Goal: Task Accomplishment & Management: Use online tool/utility

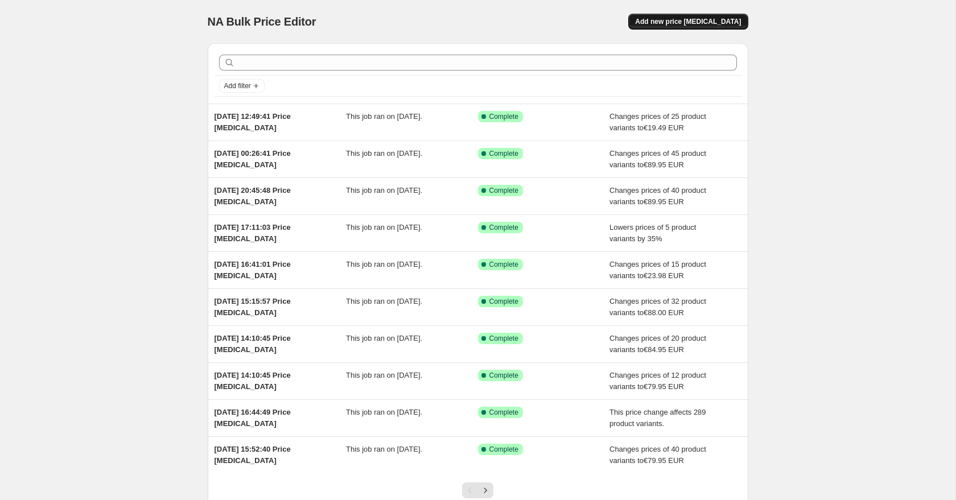
click at [694, 22] on span "Add new price change job" at bounding box center [688, 21] width 106 height 9
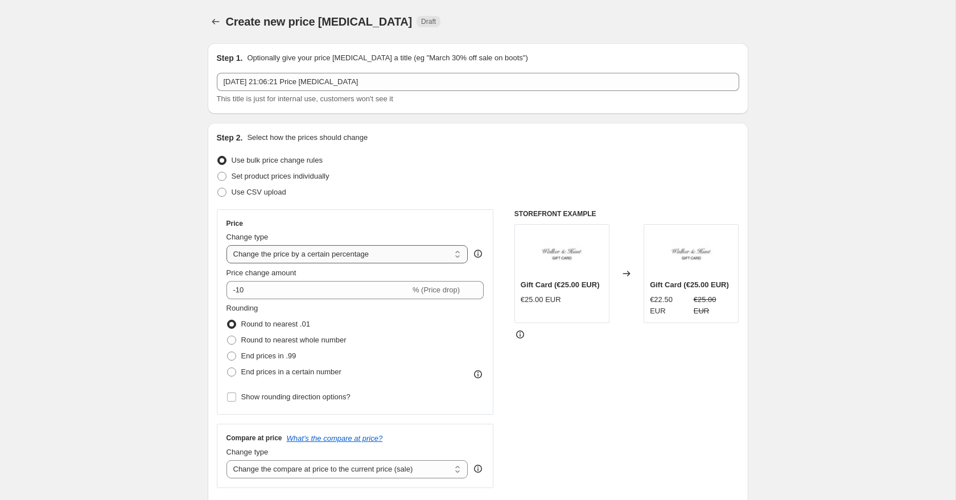
click at [281, 249] on select "Change the price to a certain amount Change the price by a certain amount Chang…" at bounding box center [347, 254] width 242 height 18
select select "to"
type input "80.00"
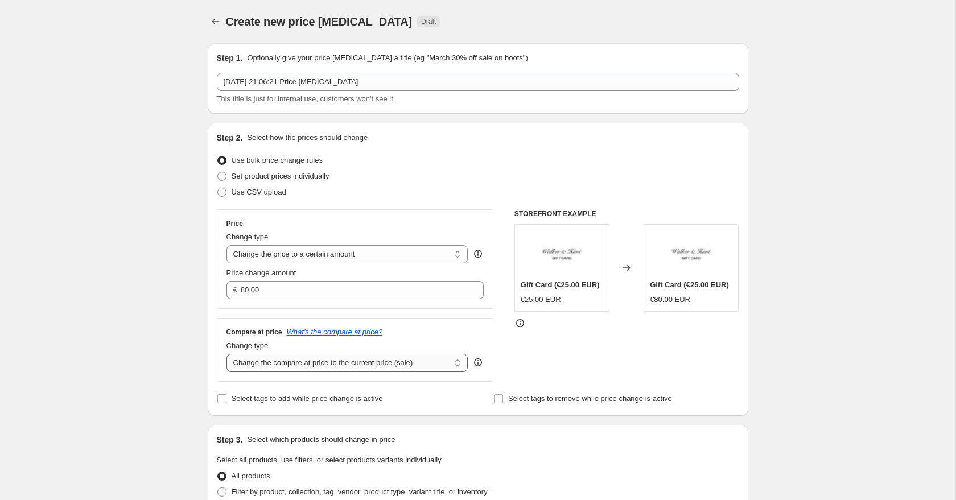
click at [309, 361] on select "Change the compare at price to the current price (sale) Change the compare at p…" at bounding box center [347, 363] width 242 height 18
select select "to"
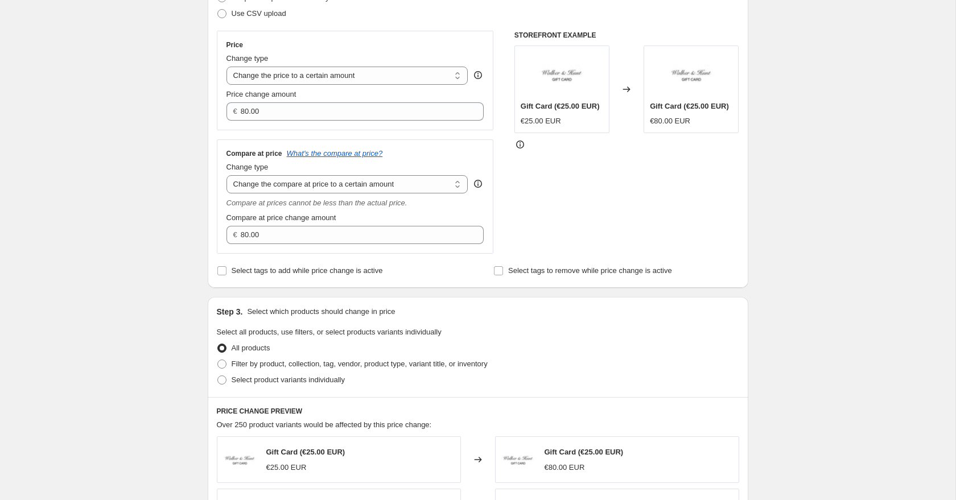
scroll to position [188, 0]
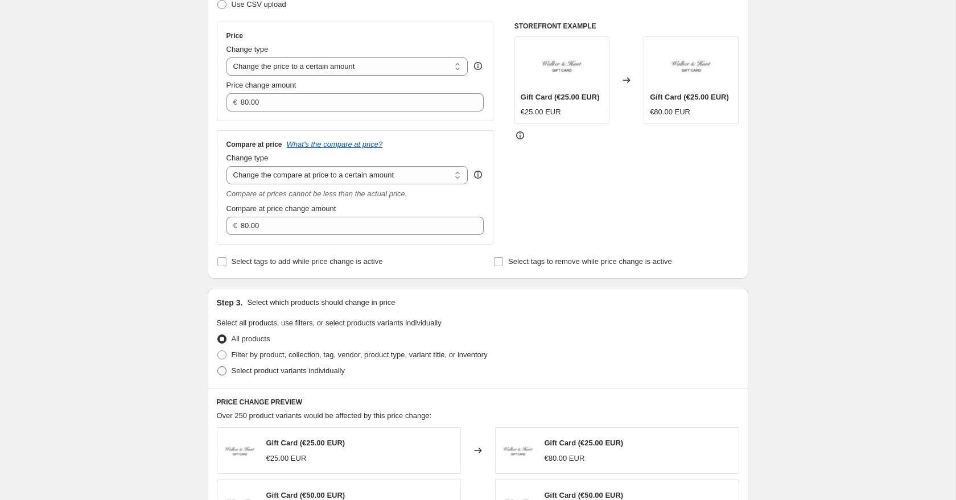
click at [231, 372] on span "Select product variants individually" at bounding box center [287, 370] width 113 height 9
click at [218, 367] on input "Select product variants individually" at bounding box center [217, 366] width 1 height 1
radio input "true"
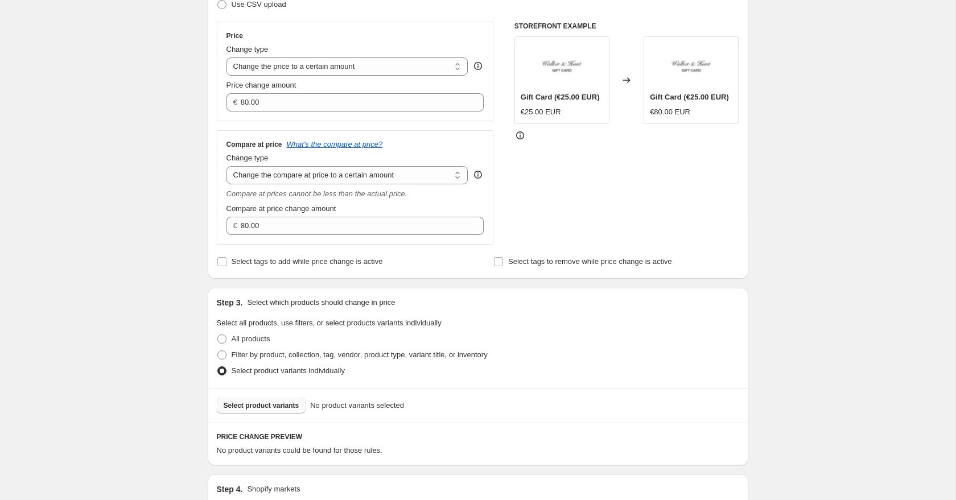
click at [267, 404] on span "Select product variants" at bounding box center [262, 405] width 76 height 9
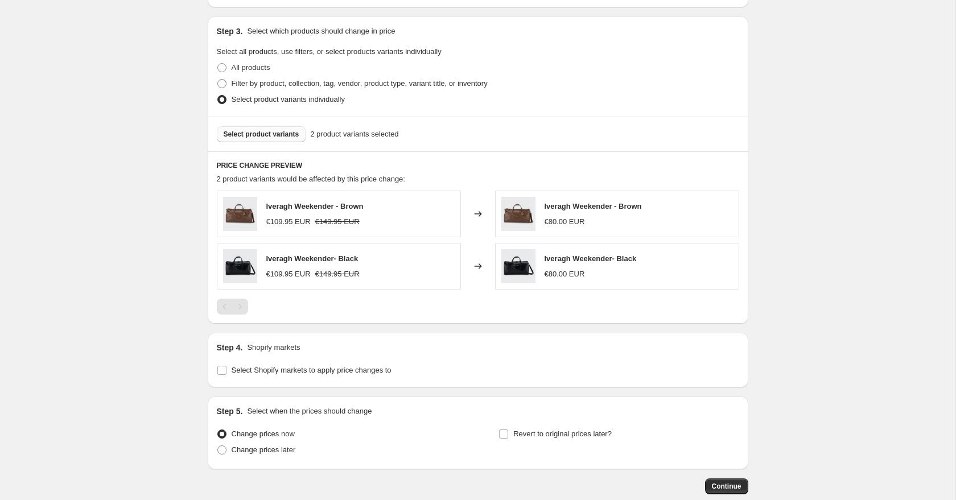
scroll to position [471, 0]
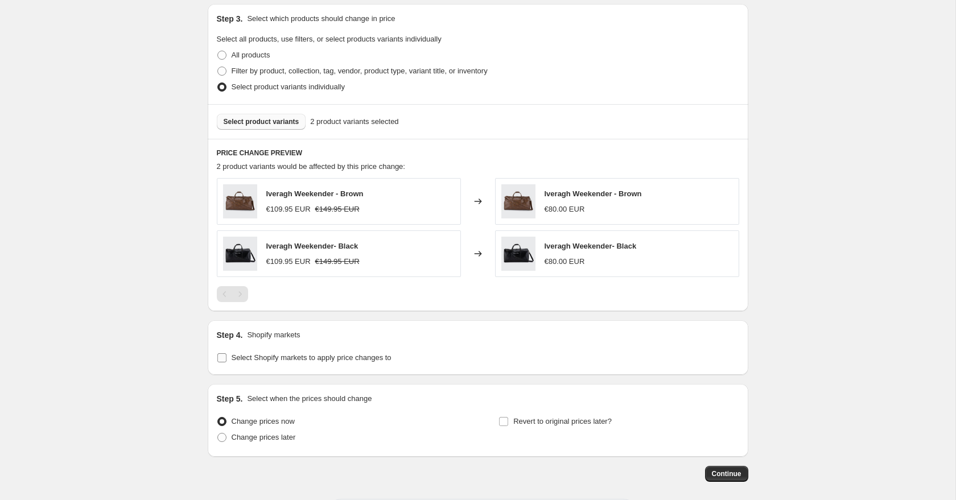
click at [222, 359] on input "Select Shopify markets to apply price changes to" at bounding box center [221, 357] width 9 height 9
checkbox input "true"
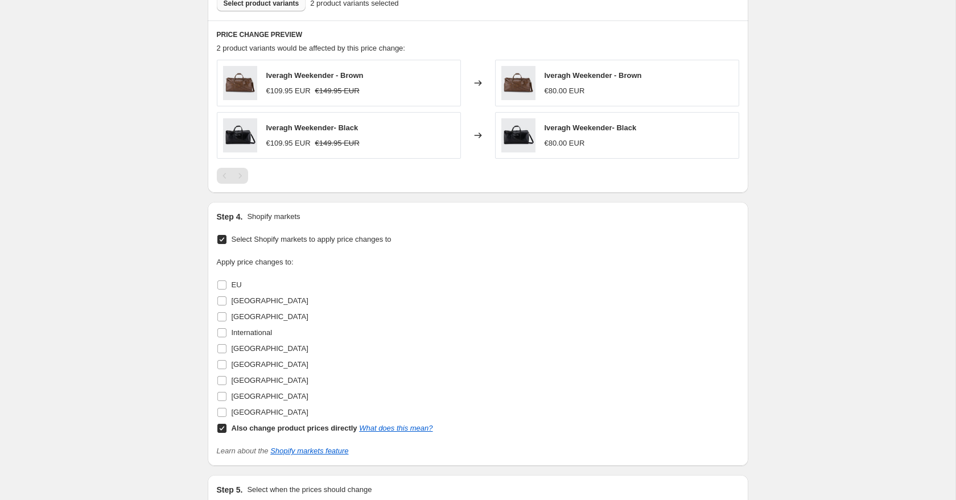
scroll to position [636, 0]
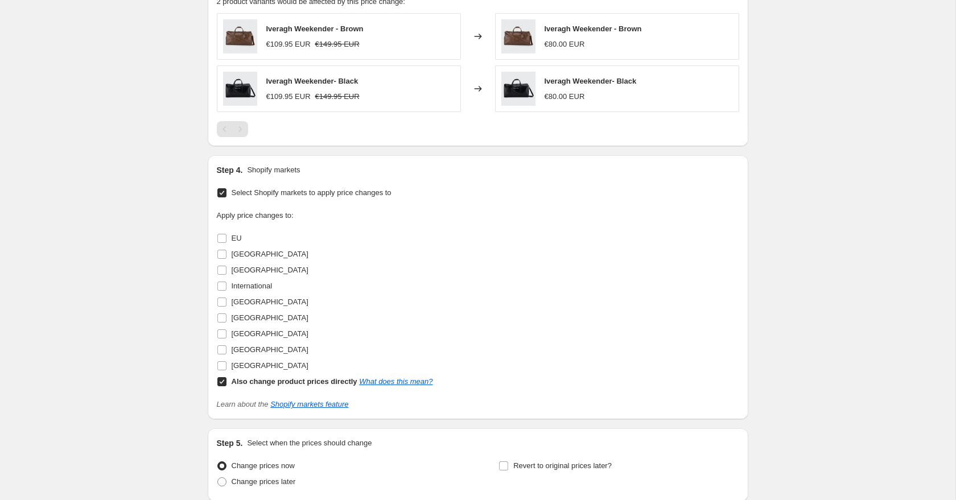
click at [223, 378] on input "Also change product prices directly What does this mean?" at bounding box center [221, 381] width 9 height 9
checkbox input "false"
click at [224, 345] on input "[GEOGRAPHIC_DATA]" at bounding box center [221, 349] width 9 height 9
checkbox input "true"
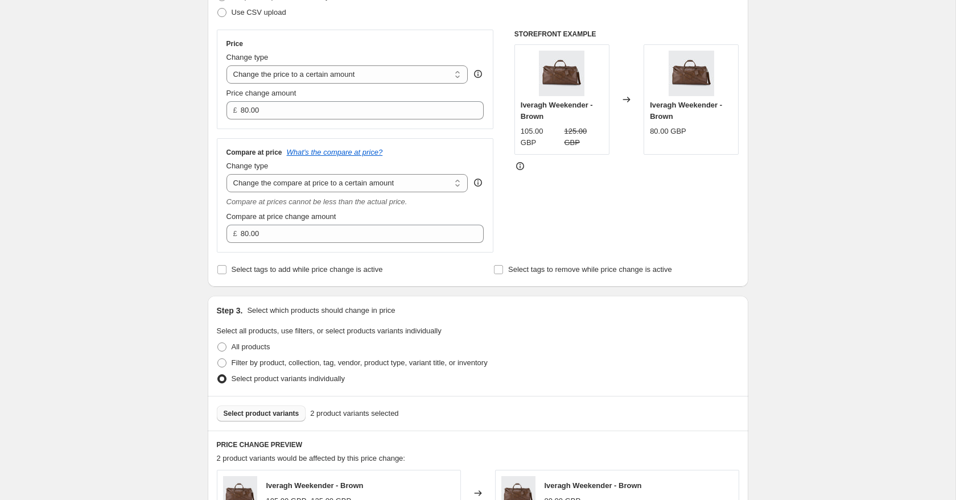
scroll to position [175, 0]
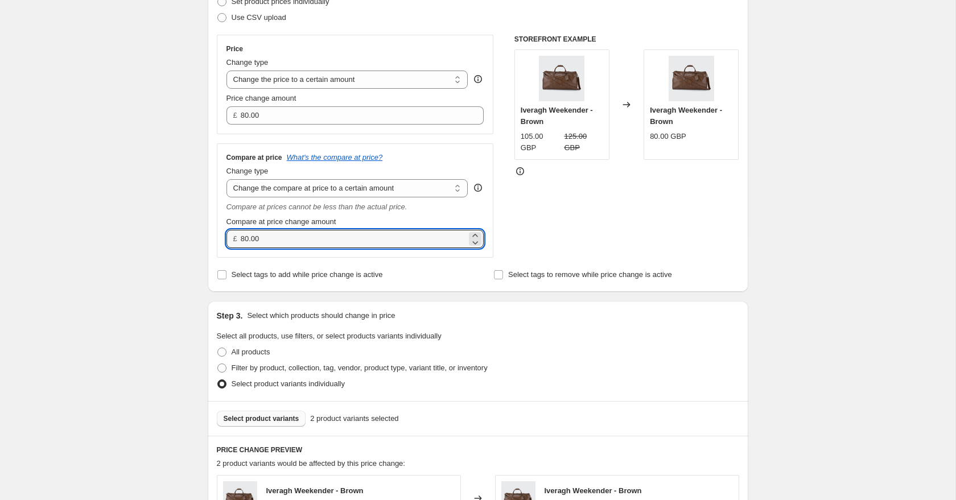
drag, startPoint x: 265, startPoint y: 242, endPoint x: 231, endPoint y: 239, distance: 33.6
click at [234, 240] on div "£ 80.00" at bounding box center [355, 239] width 258 height 18
type input "129.95"
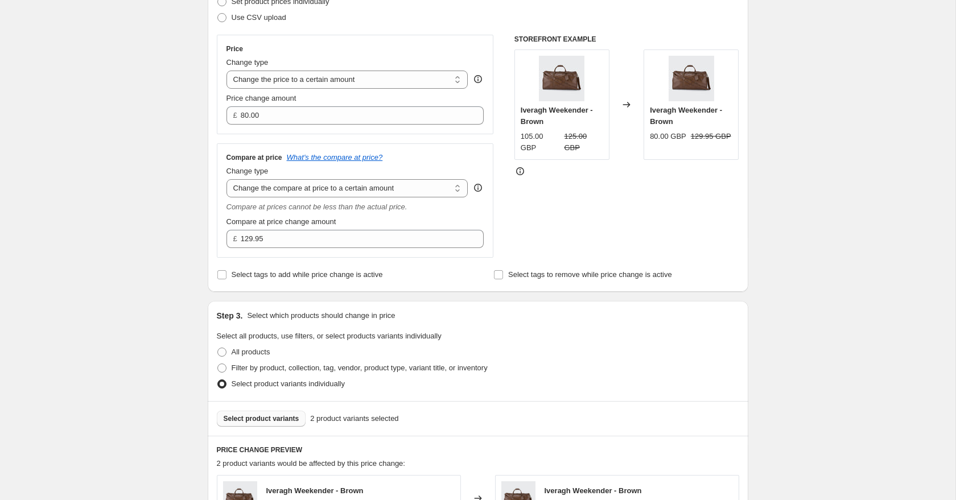
click at [183, 179] on div "Create new price change job. This page is ready Create new price change job Dra…" at bounding box center [477, 441] width 955 height 1232
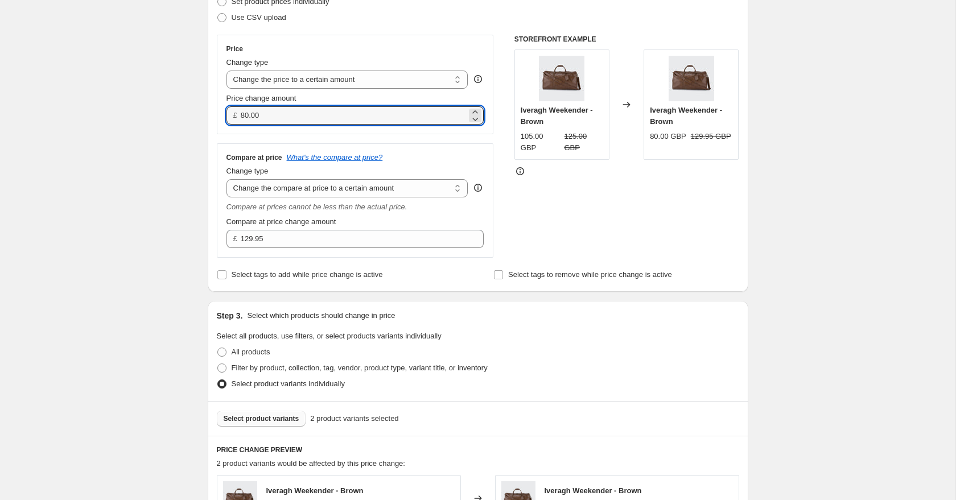
drag, startPoint x: 272, startPoint y: 118, endPoint x: 234, endPoint y: 114, distance: 37.7
click at [234, 114] on div "£ 80.00" at bounding box center [355, 115] width 258 height 18
type input "109.95"
click at [133, 143] on div "Create new price change job. This page is ready Create new price change job Dra…" at bounding box center [477, 441] width 955 height 1232
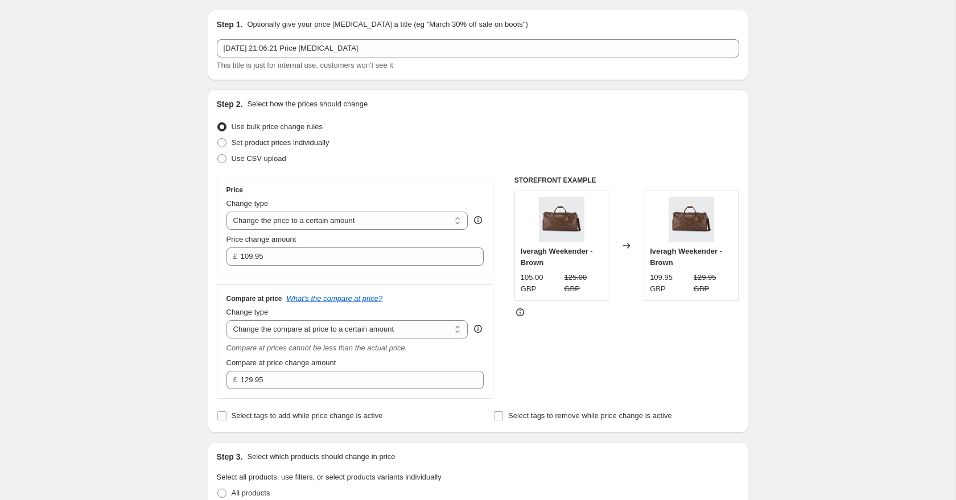
scroll to position [35, 0]
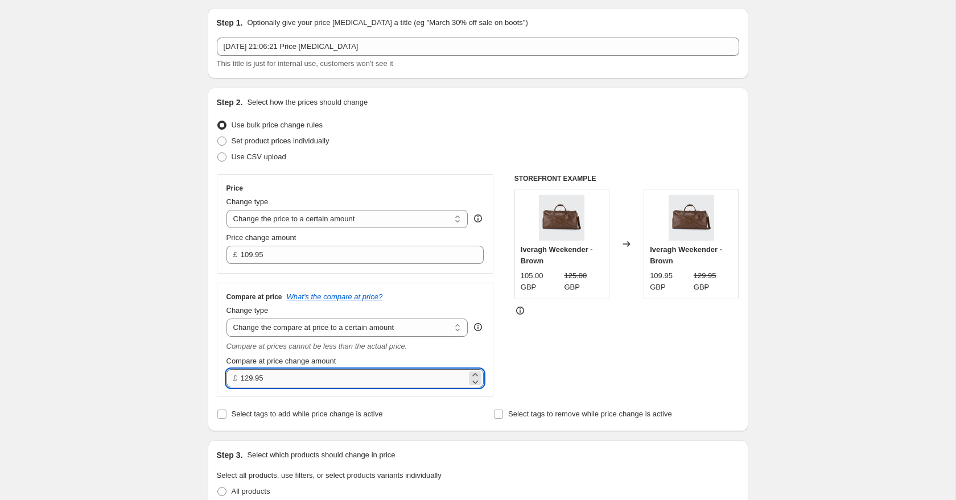
click at [268, 380] on input "129.95" at bounding box center [354, 378] width 226 height 18
type input "134.95"
click at [267, 379] on input "134.95" at bounding box center [354, 378] width 226 height 18
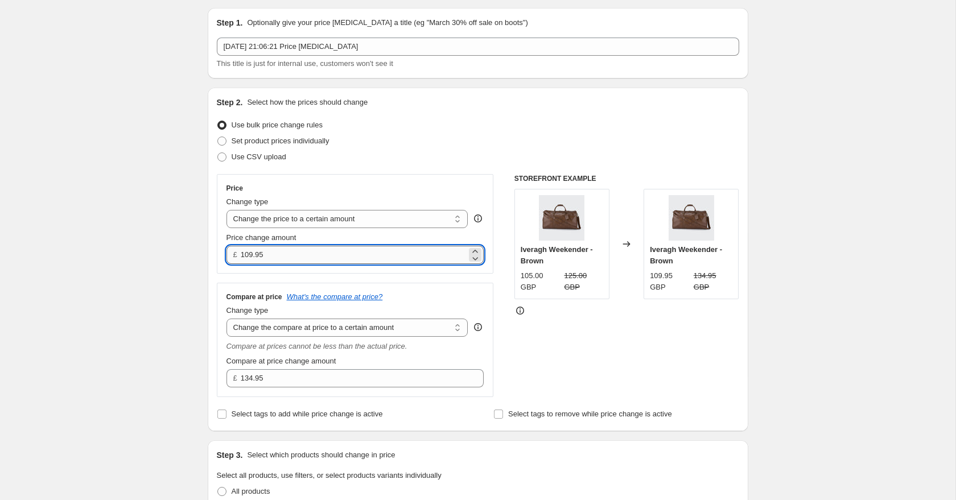
click at [267, 257] on input "109.95" at bounding box center [354, 255] width 226 height 18
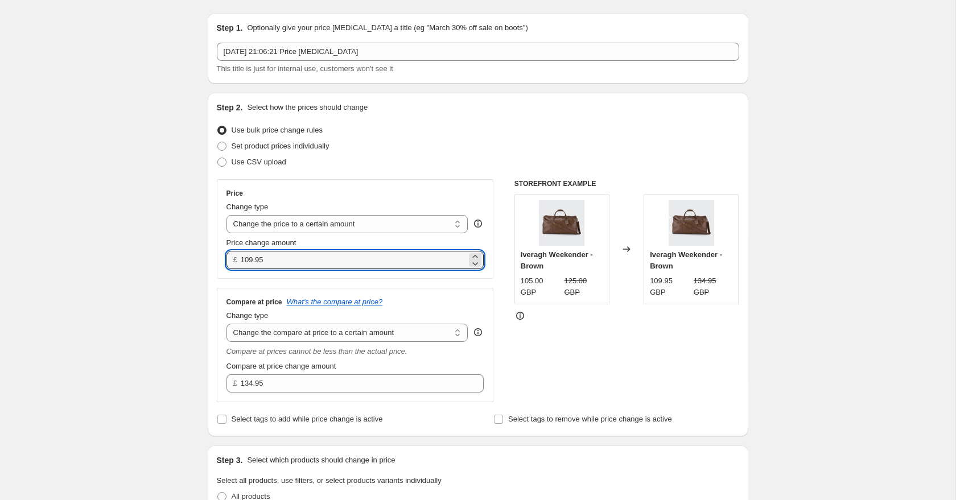
scroll to position [732, 0]
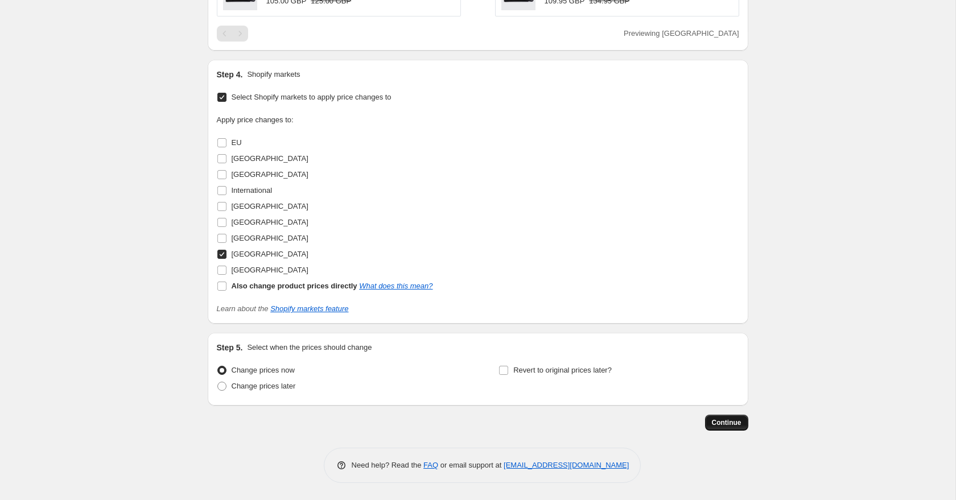
click at [728, 419] on span "Continue" at bounding box center [727, 422] width 30 height 9
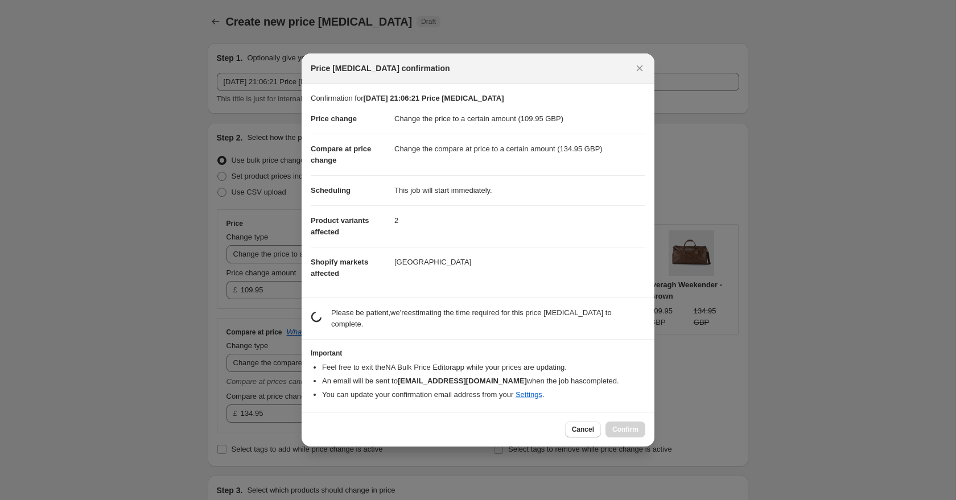
scroll to position [0, 0]
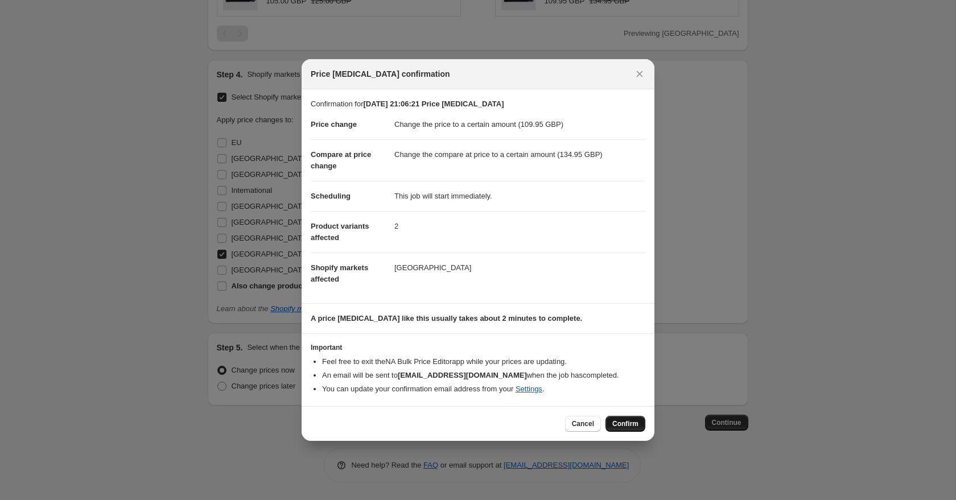
click at [627, 428] on span "Confirm" at bounding box center [625, 423] width 26 height 9
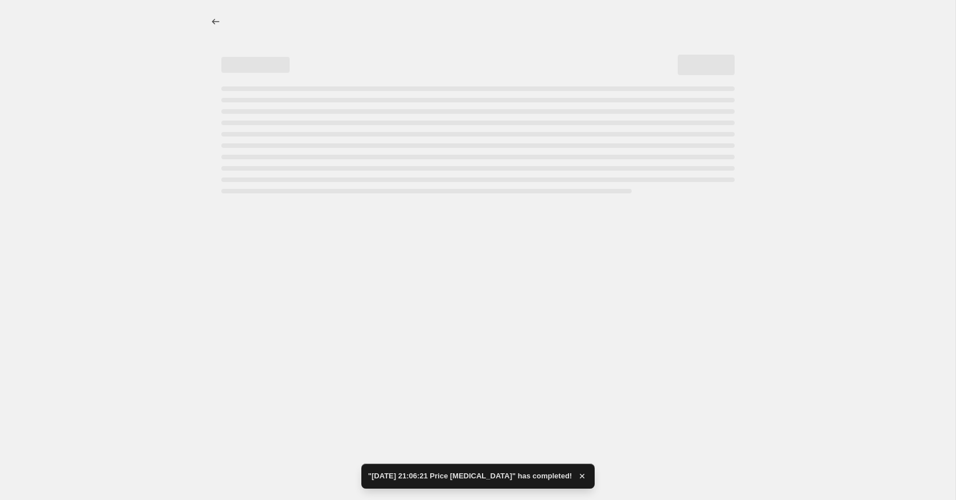
select select "to"
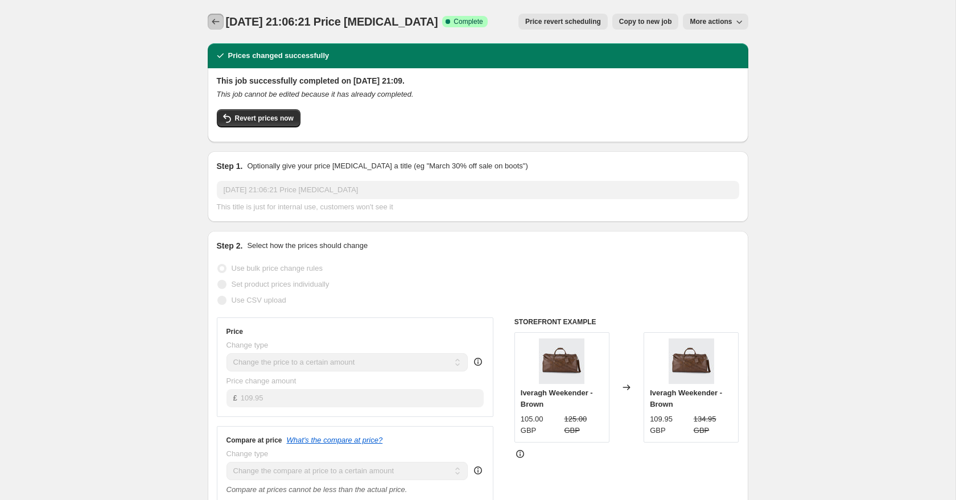
click at [210, 19] on icon "Price change jobs" at bounding box center [215, 21] width 11 height 11
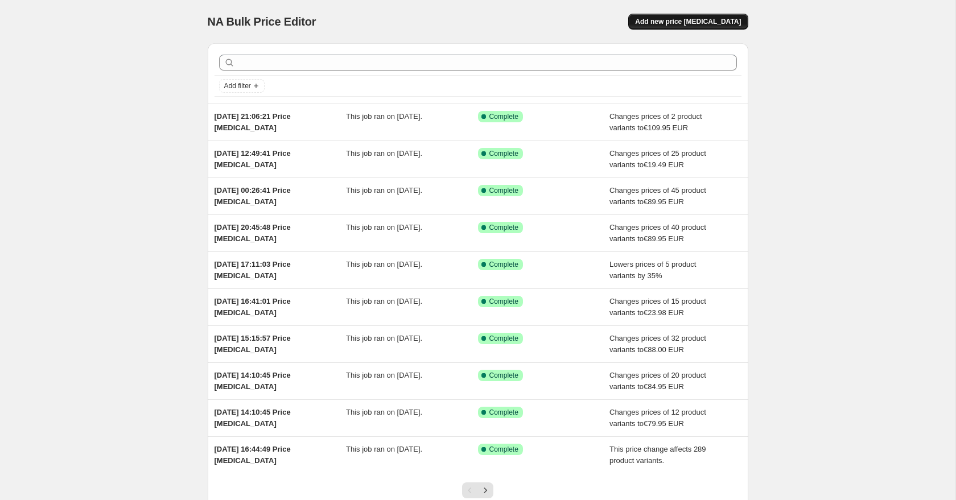
click at [681, 16] on button "Add new price [MEDICAL_DATA]" at bounding box center [687, 22] width 119 height 16
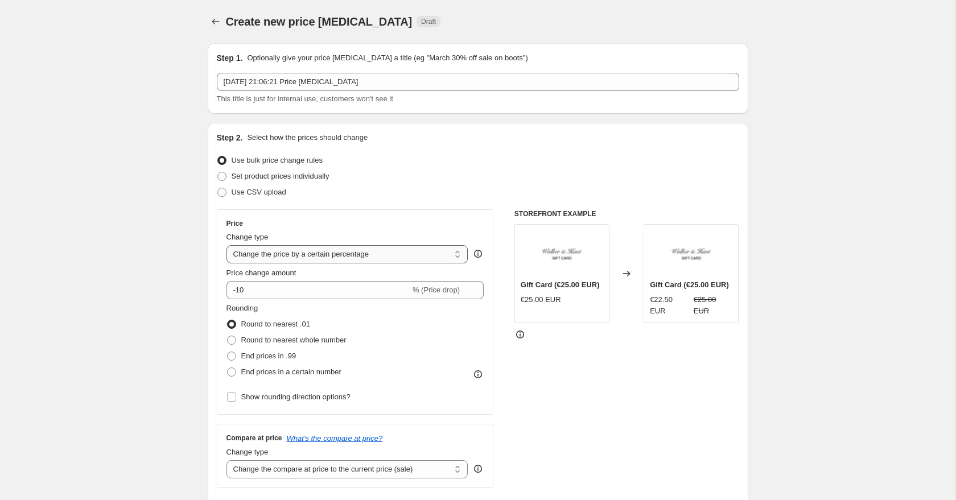
click at [289, 254] on select "Change the price to a certain amount Change the price by a certain amount Chang…" at bounding box center [347, 254] width 242 height 18
select select "to"
type input "80.00"
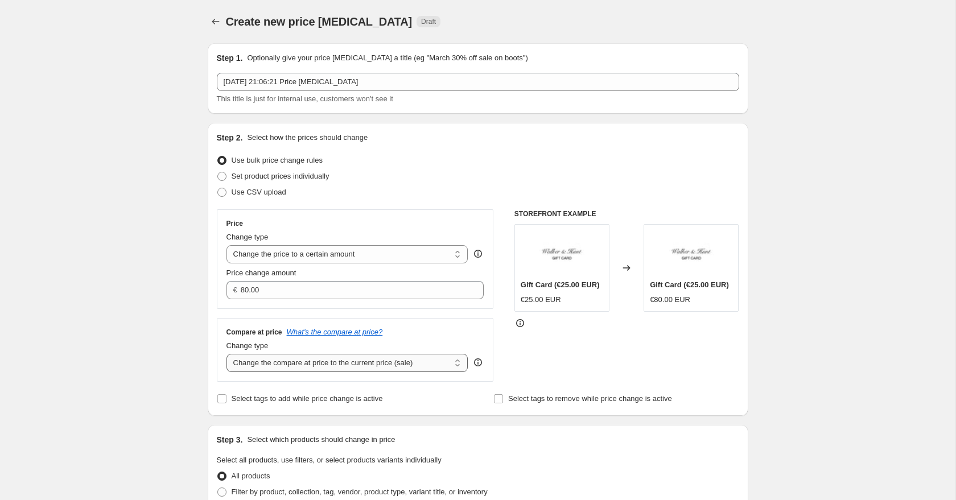
click at [289, 357] on select "Change the compare at price to the current price (sale) Change the compare at p…" at bounding box center [347, 363] width 242 height 18
click at [282, 364] on select "Change the compare at price to the current price (sale) Change the compare at p…" at bounding box center [347, 363] width 242 height 18
select select "no_change"
click at [280, 254] on select "Change the price to a certain amount Change the price by a certain amount Chang…" at bounding box center [347, 254] width 242 height 18
select select "bcap"
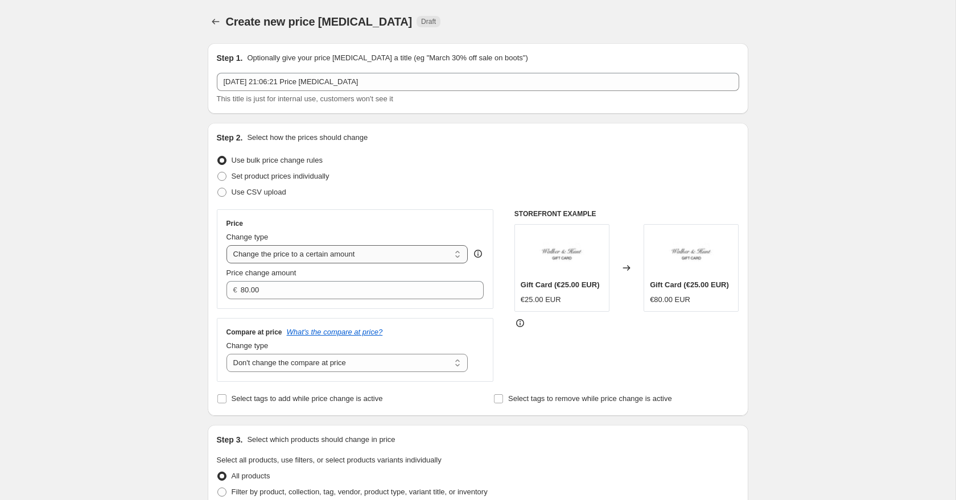
type input "-12.00"
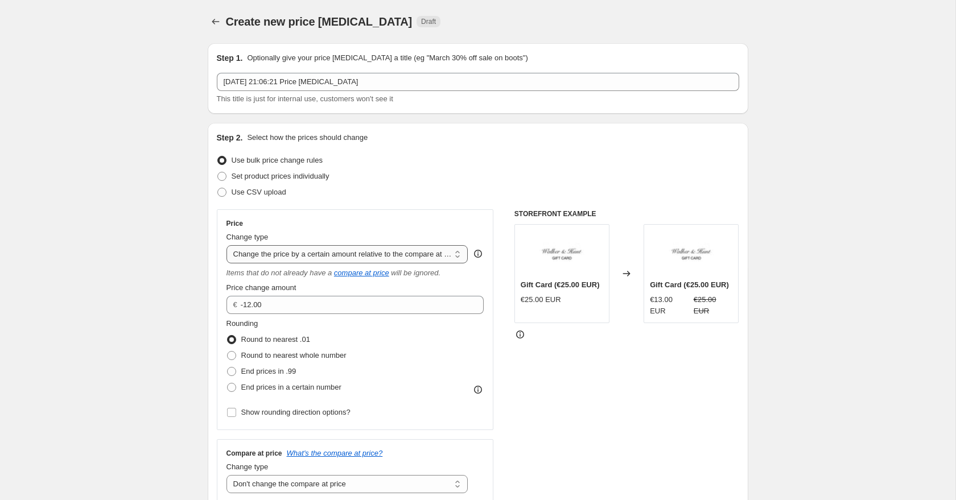
click at [293, 253] on select "Change the price to a certain amount Change the price by a certain amount Chang…" at bounding box center [347, 254] width 242 height 18
select select "pcap"
type input "-20"
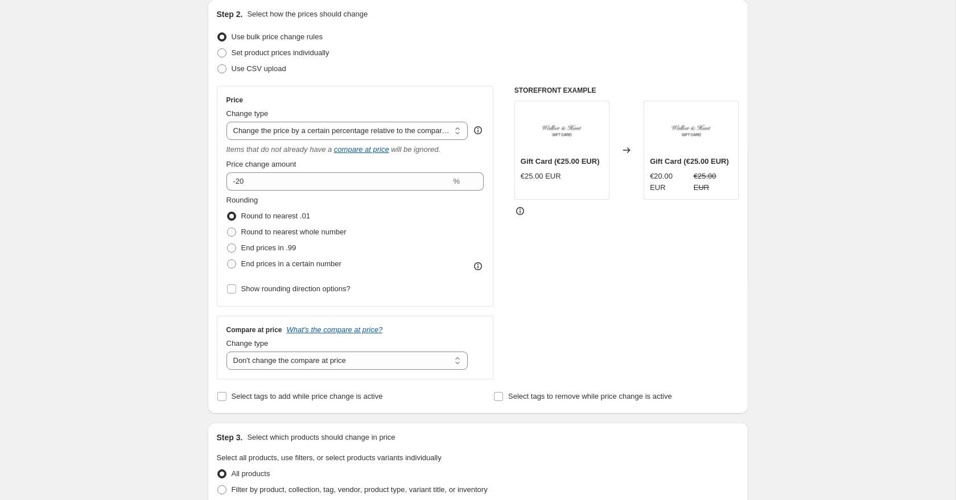
scroll to position [213, 0]
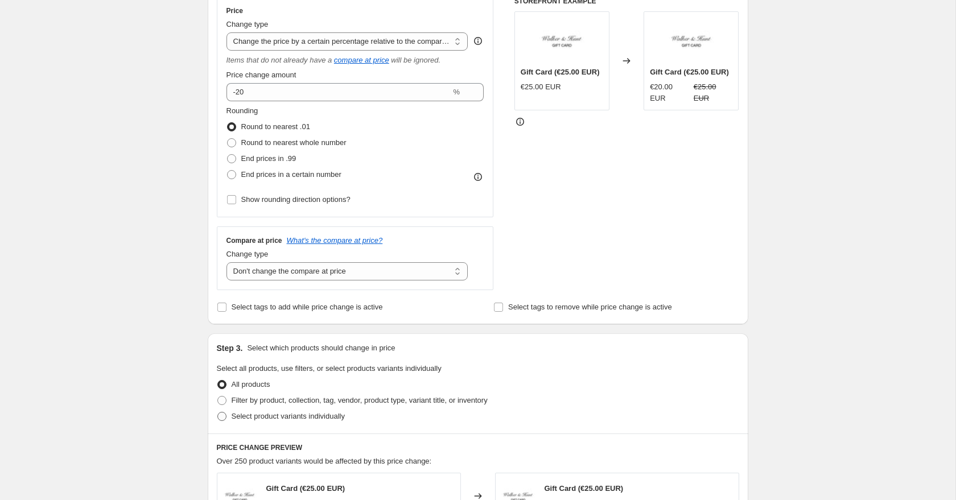
click at [229, 415] on label "Select product variants individually" at bounding box center [281, 416] width 128 height 16
click at [218, 412] on input "Select product variants individually" at bounding box center [217, 412] width 1 height 1
radio input "true"
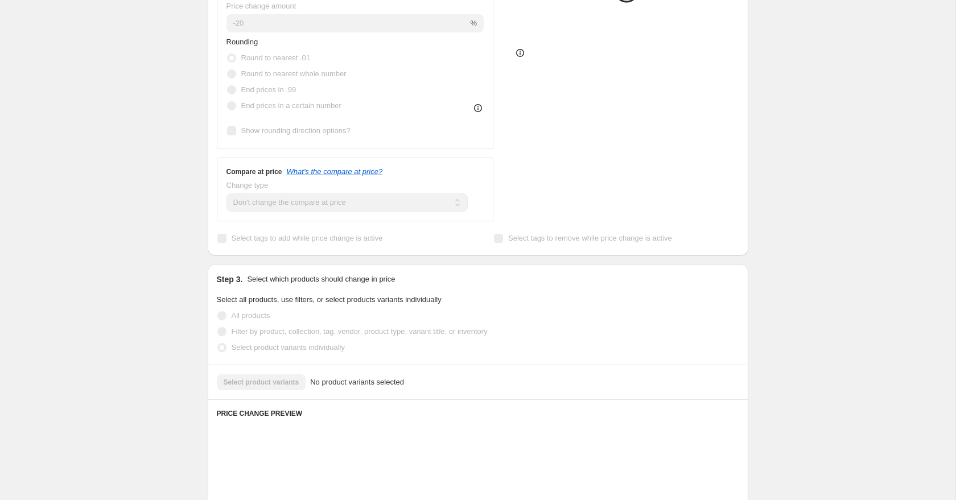
scroll to position [306, 0]
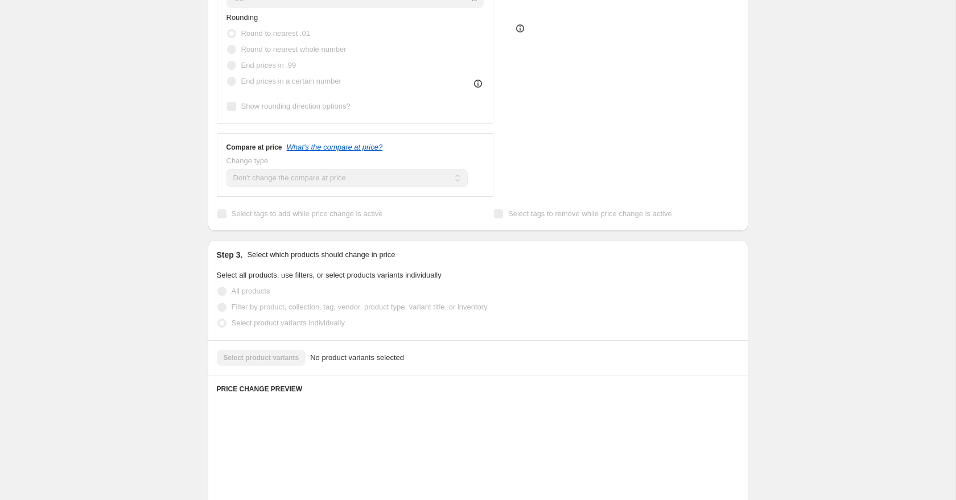
click at [259, 357] on div "Select product variants No product variants selected" at bounding box center [478, 358] width 522 height 16
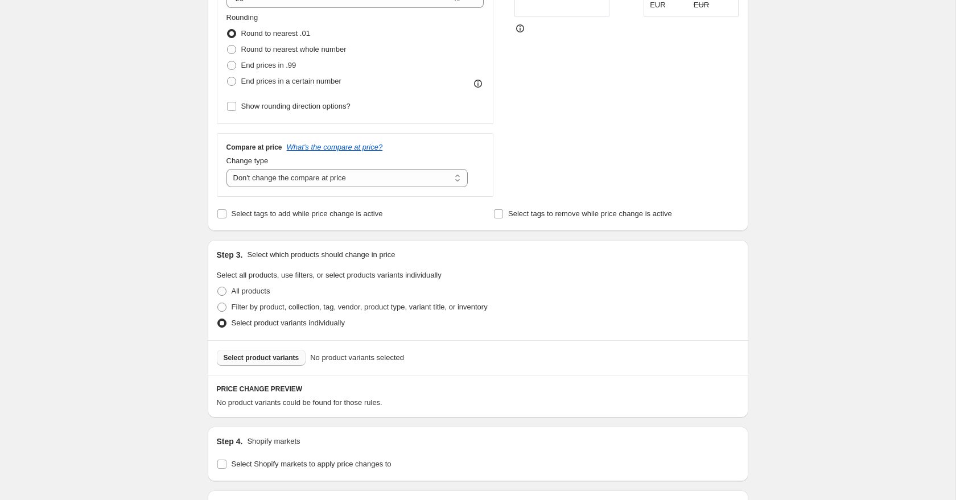
click at [271, 357] on span "Select product variants" at bounding box center [262, 357] width 76 height 9
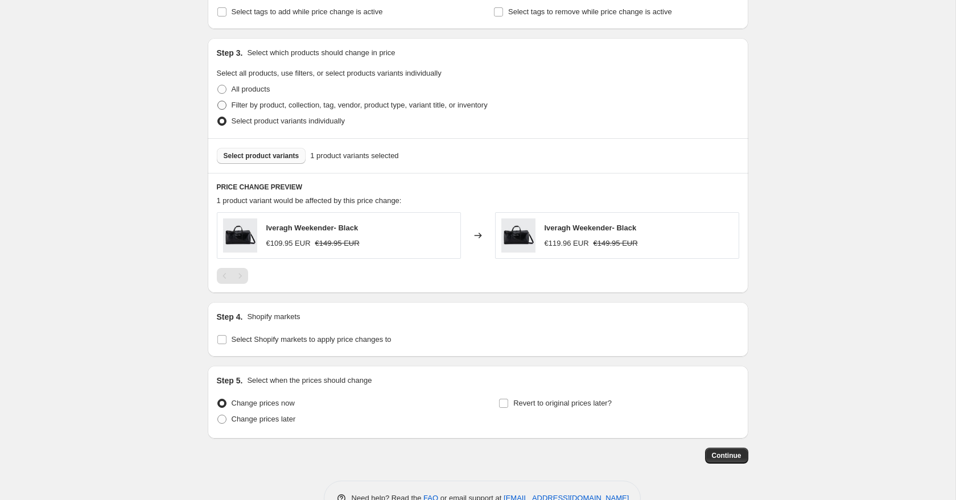
scroll to position [541, 0]
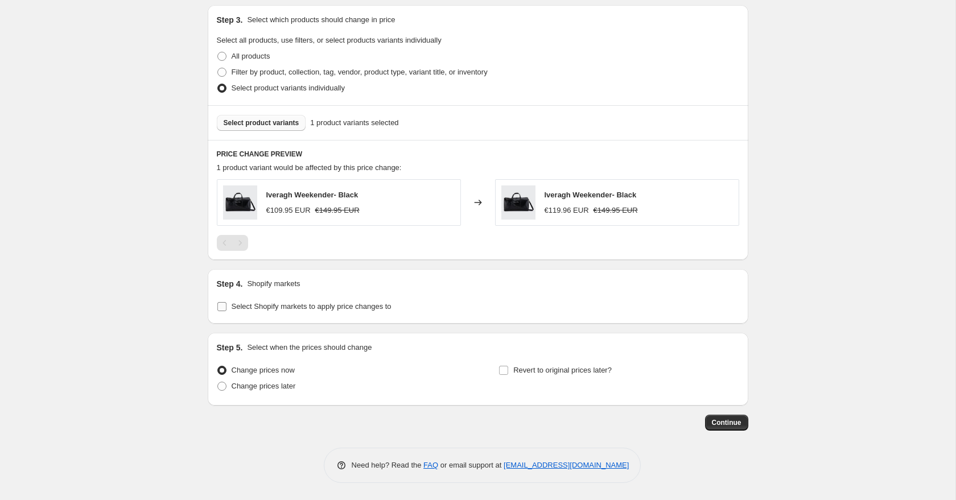
click at [233, 304] on span "Select Shopify markets to apply price changes to" at bounding box center [311, 306] width 160 height 9
click at [226, 304] on input "Select Shopify markets to apply price changes to" at bounding box center [221, 306] width 9 height 9
checkbox input "true"
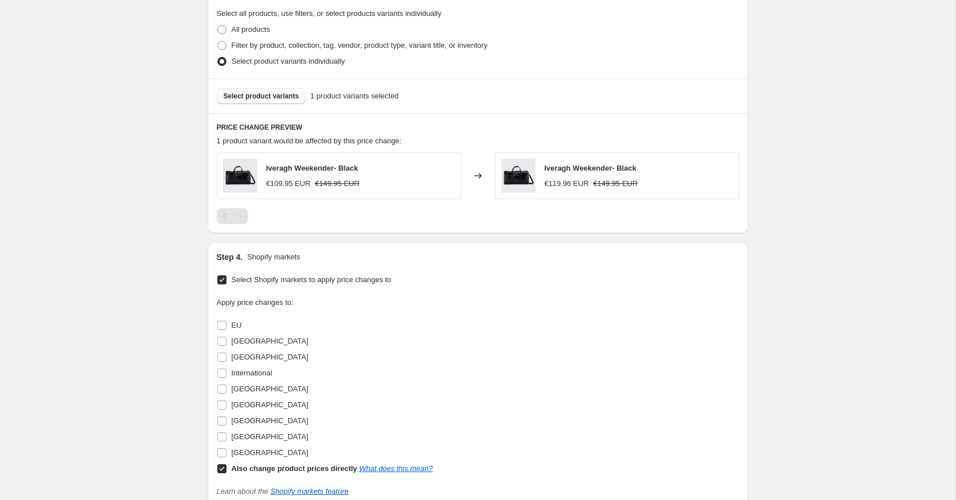
scroll to position [585, 0]
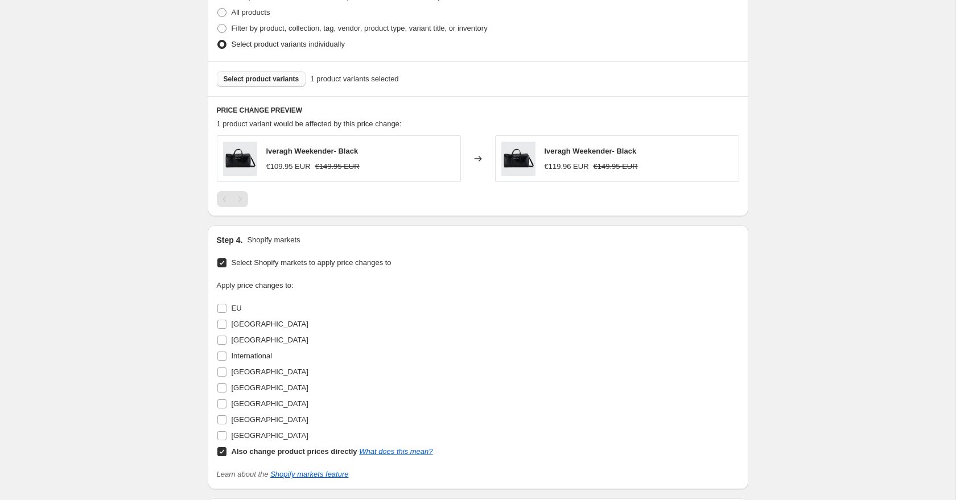
click at [224, 454] on input "Also change product prices directly What does this mean?" at bounding box center [221, 451] width 9 height 9
checkbox input "false"
click at [224, 415] on input "[GEOGRAPHIC_DATA]" at bounding box center [221, 419] width 9 height 9
checkbox input "true"
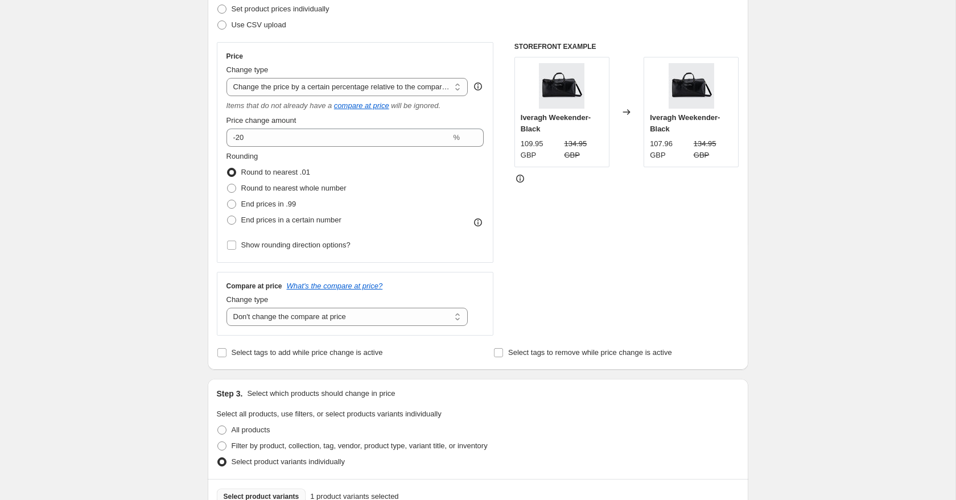
scroll to position [123, 0]
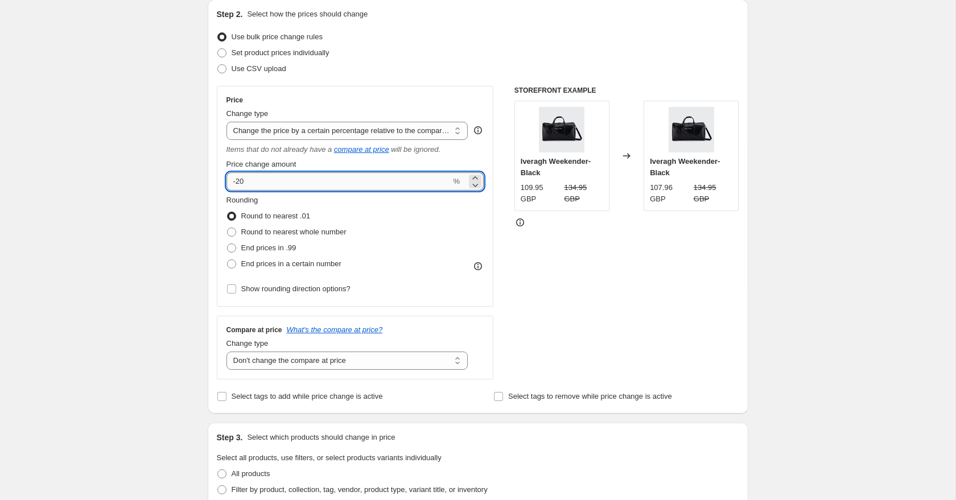
click at [255, 185] on input "-20" at bounding box center [338, 181] width 225 height 18
type input "-25"
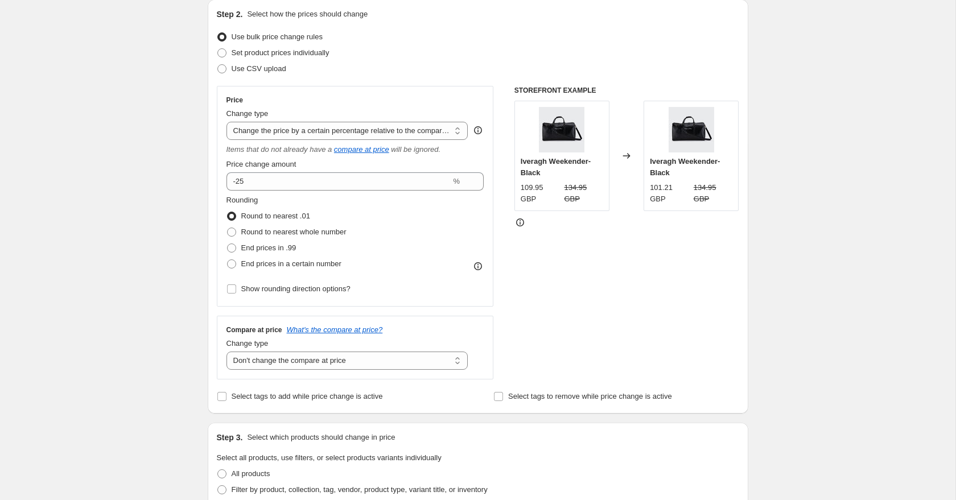
click at [156, 170] on div "Create new price change job. This page is ready Create new price change job Dra…" at bounding box center [477, 502] width 955 height 1250
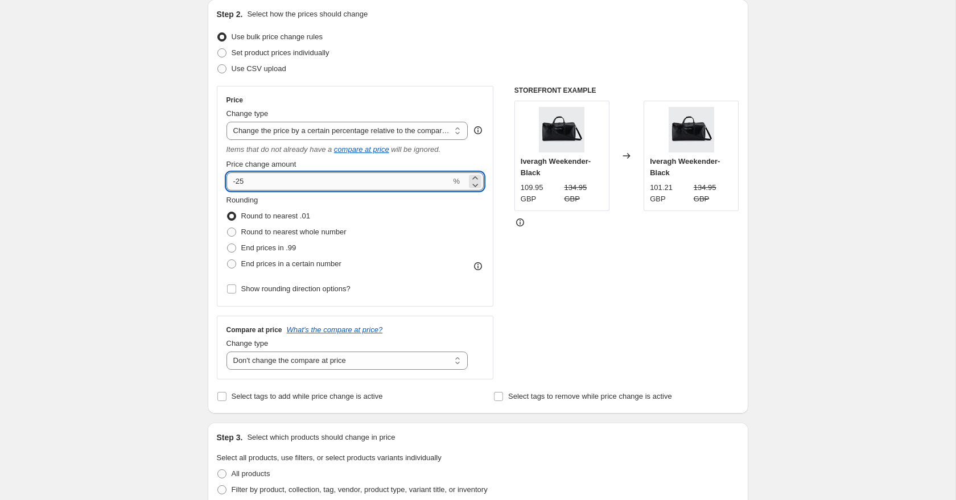
click at [259, 180] on input "-25" at bounding box center [338, 181] width 225 height 18
click at [159, 164] on div "Create new price change job. This page is ready Create new price change job Dra…" at bounding box center [477, 502] width 955 height 1250
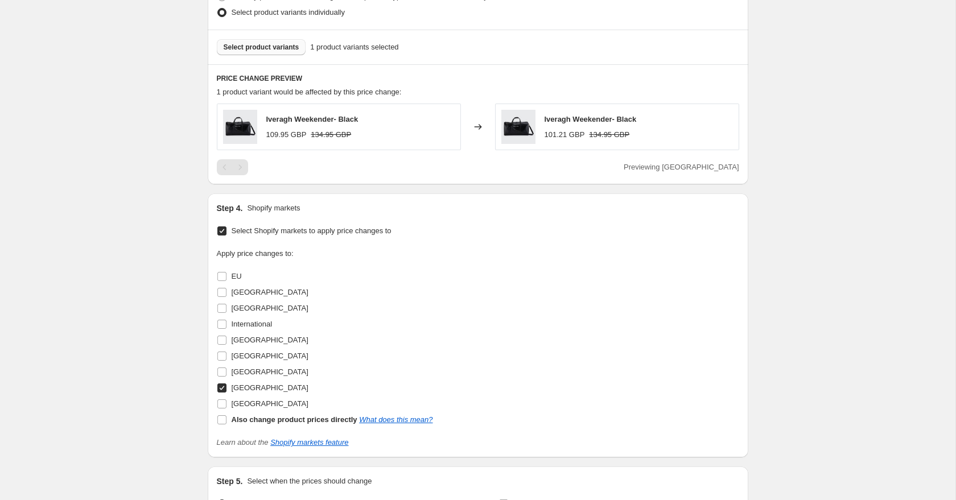
scroll to position [750, 0]
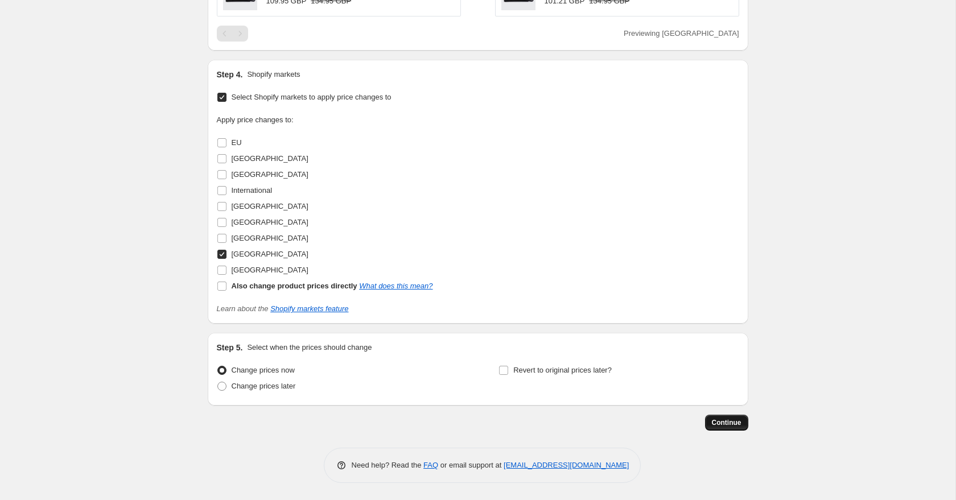
click at [734, 421] on span "Continue" at bounding box center [727, 422] width 30 height 9
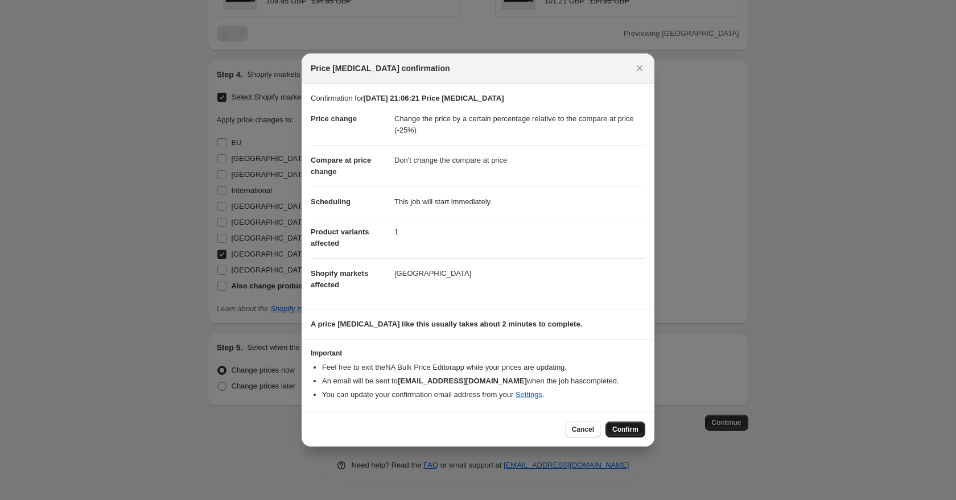
click at [626, 437] on button "Confirm" at bounding box center [625, 429] width 40 height 16
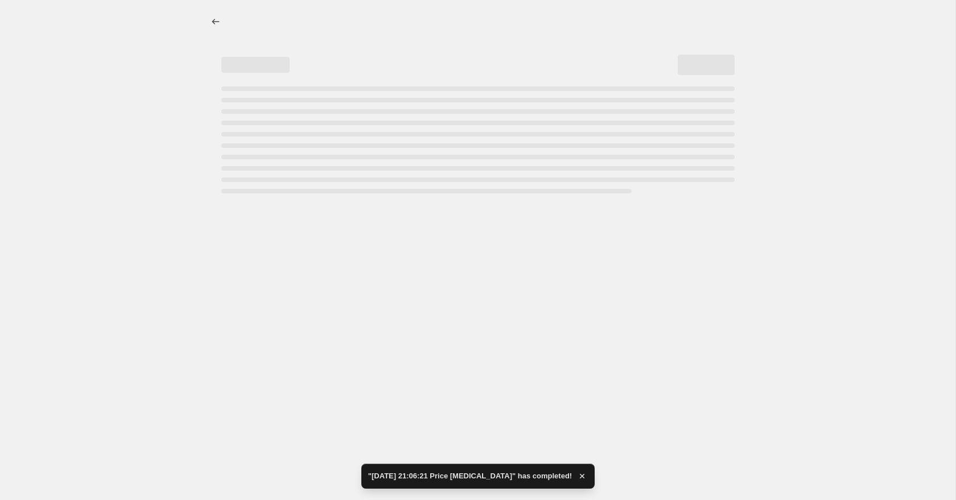
select select "pcap"
select select "no_change"
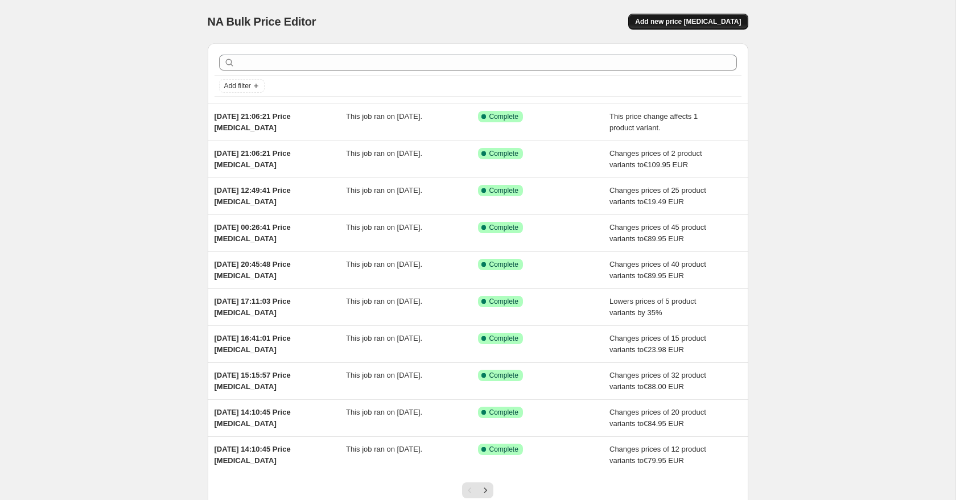
click at [709, 26] on button "Add new price [MEDICAL_DATA]" at bounding box center [687, 22] width 119 height 16
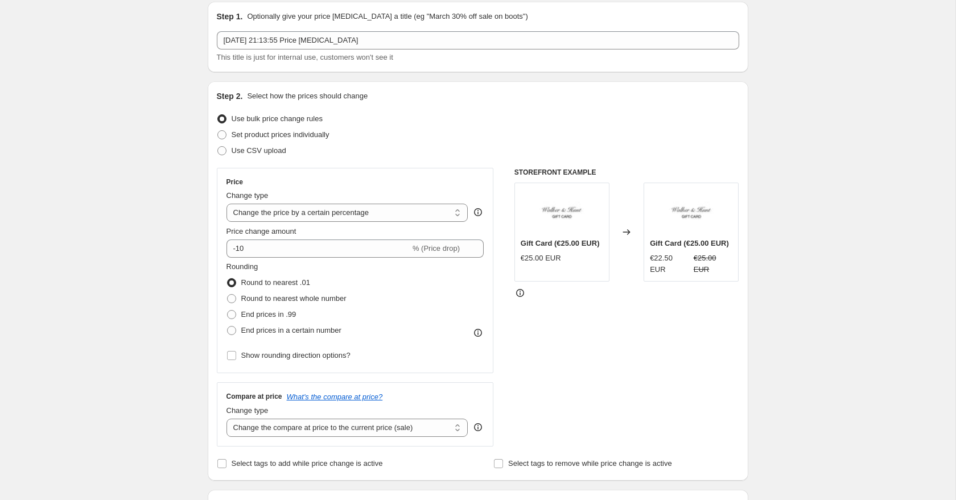
scroll to position [77, 0]
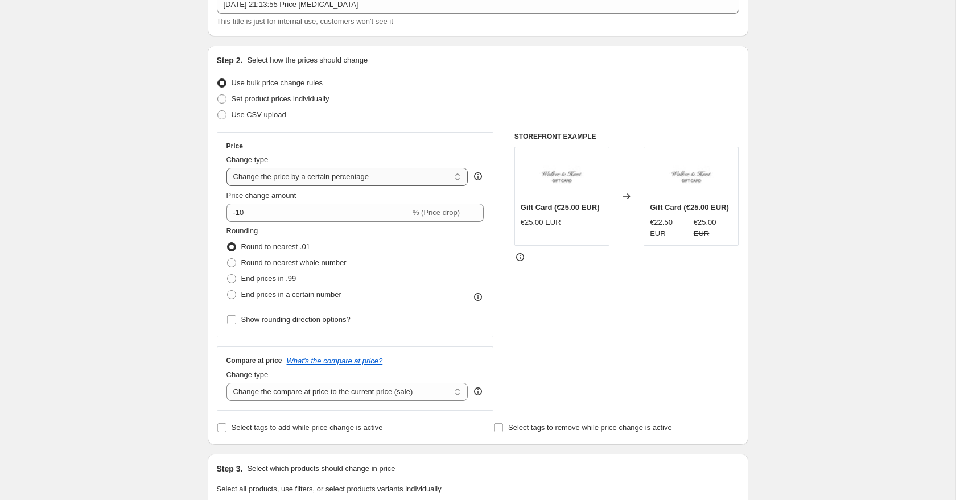
click at [244, 171] on select "Change the price to a certain amount Change the price by a certain amount Chang…" at bounding box center [347, 177] width 242 height 18
select select "to"
type input "80.00"
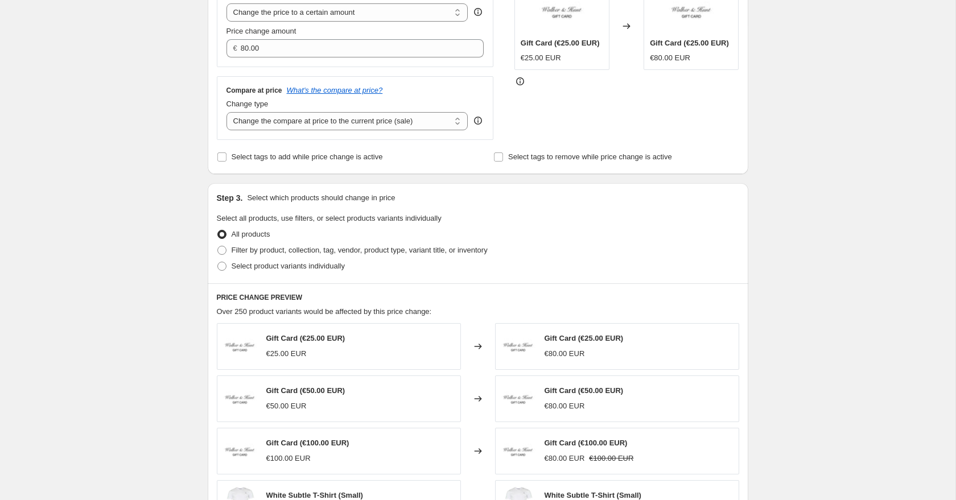
scroll to position [273, 0]
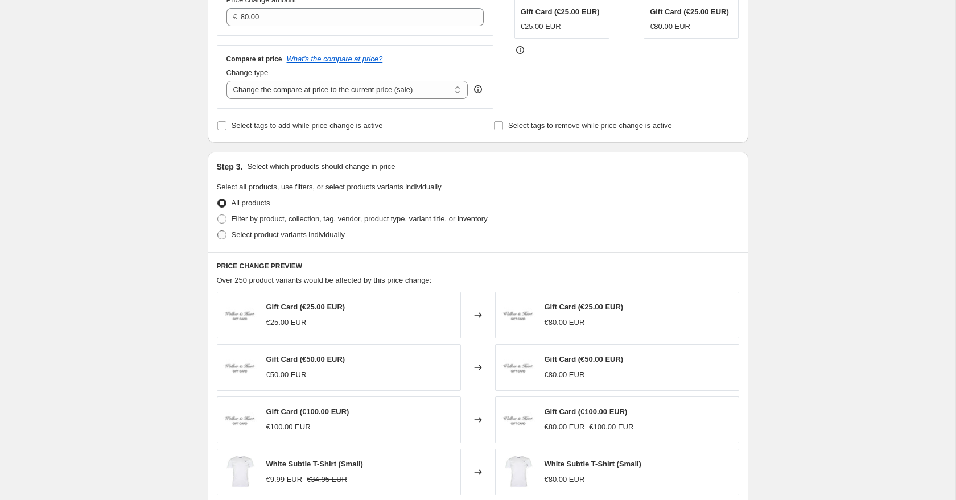
click at [221, 233] on span at bounding box center [221, 234] width 9 height 9
click at [218, 231] on input "Select product variants individually" at bounding box center [217, 230] width 1 height 1
radio input "true"
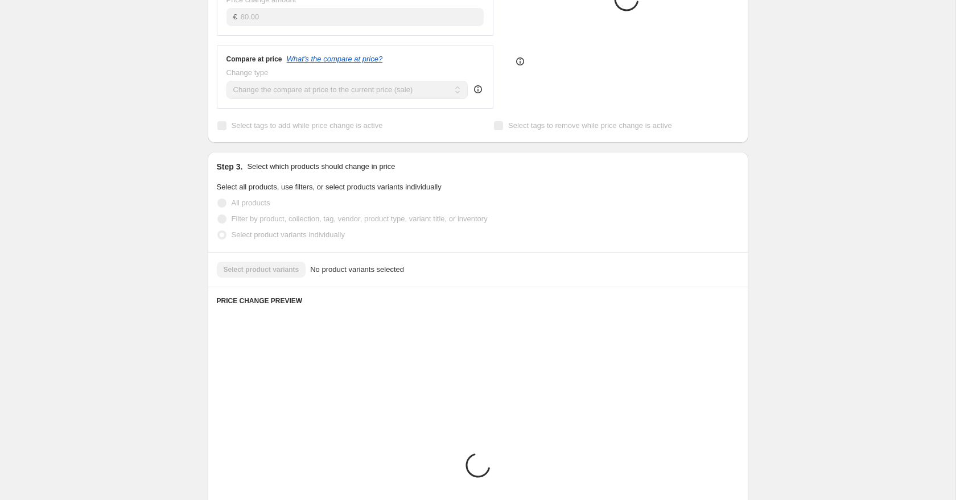
click at [248, 271] on div "Select product variants No product variants selected" at bounding box center [478, 270] width 522 height 16
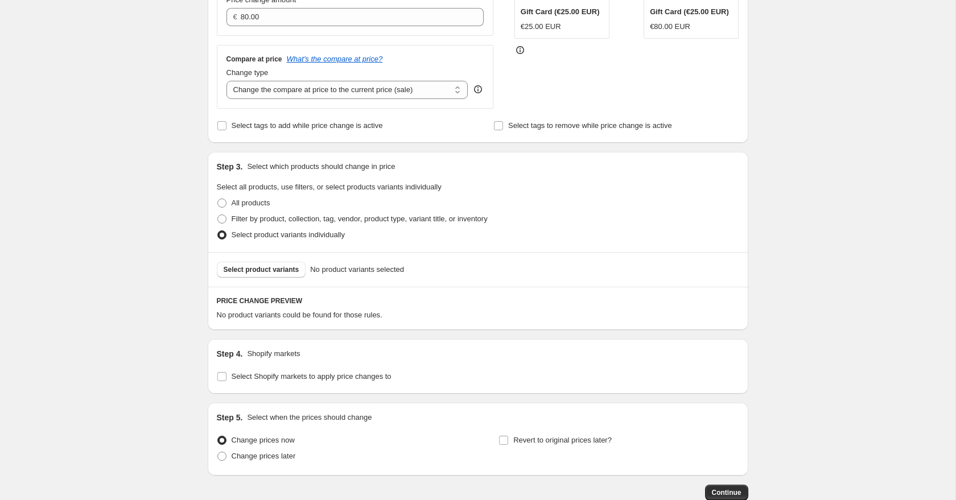
click at [271, 270] on span "Select product variants" at bounding box center [262, 269] width 76 height 9
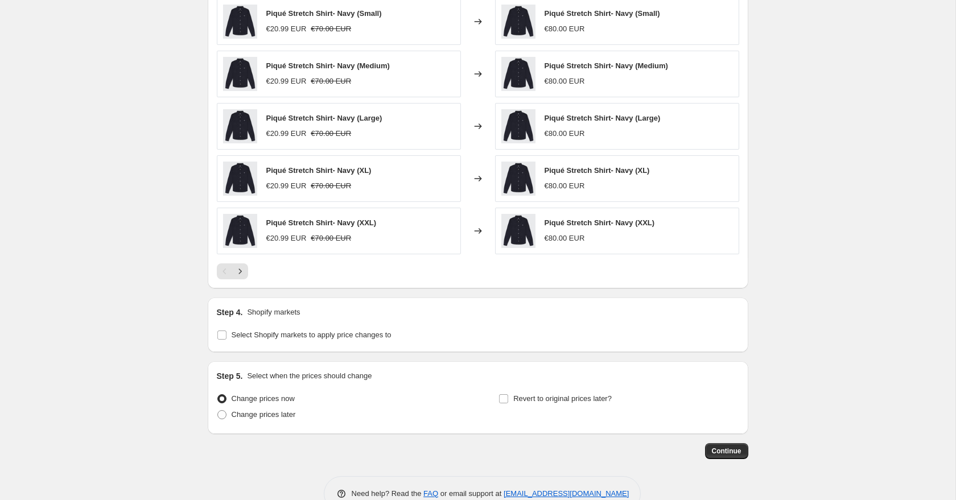
scroll to position [630, 0]
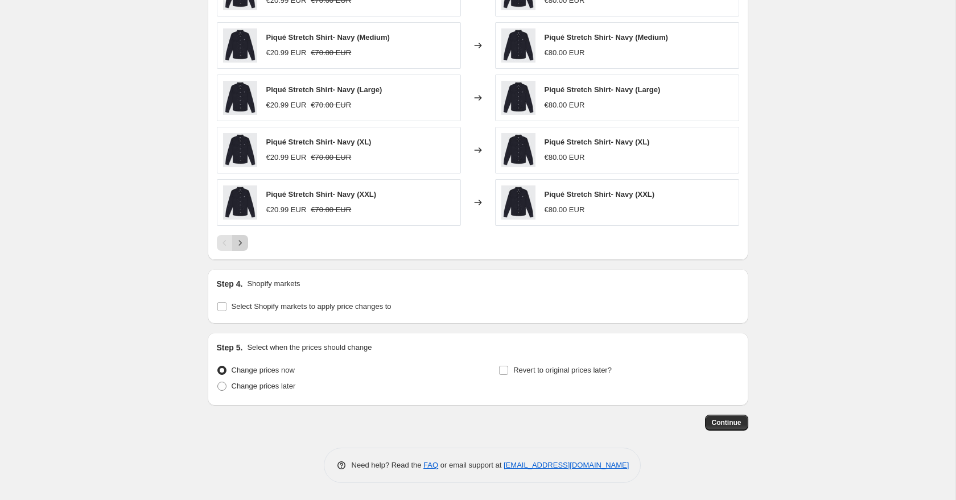
click at [239, 247] on icon "Next" at bounding box center [239, 242] width 11 height 11
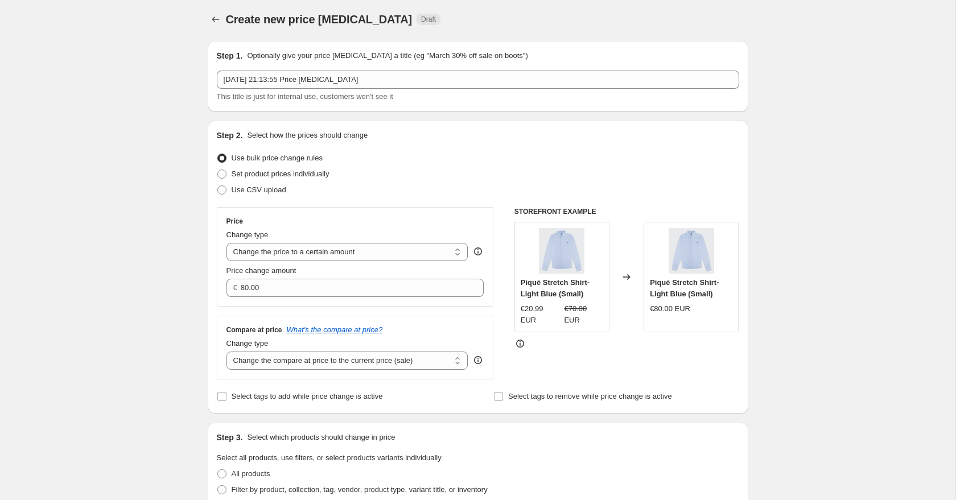
scroll to position [0, 0]
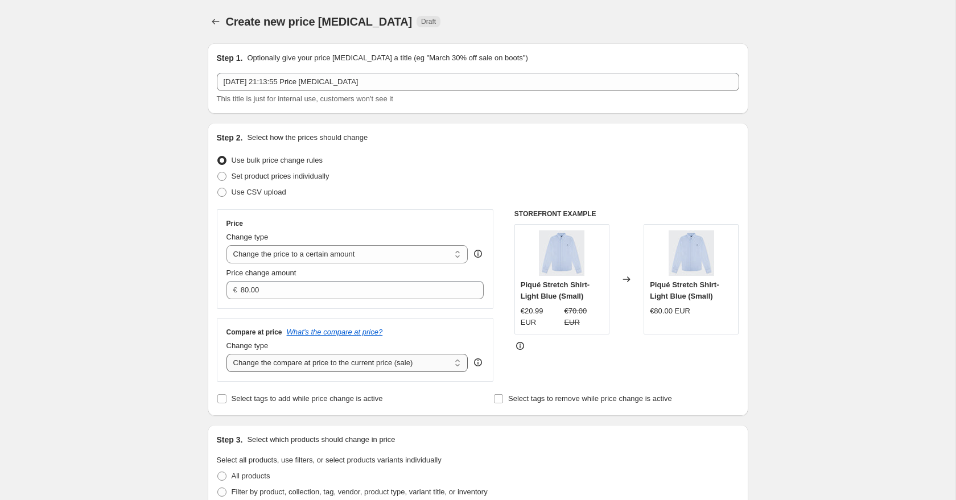
click at [279, 365] on select "Change the compare at price to the current price (sale) Change the compare at p…" at bounding box center [347, 363] width 242 height 18
select select "to"
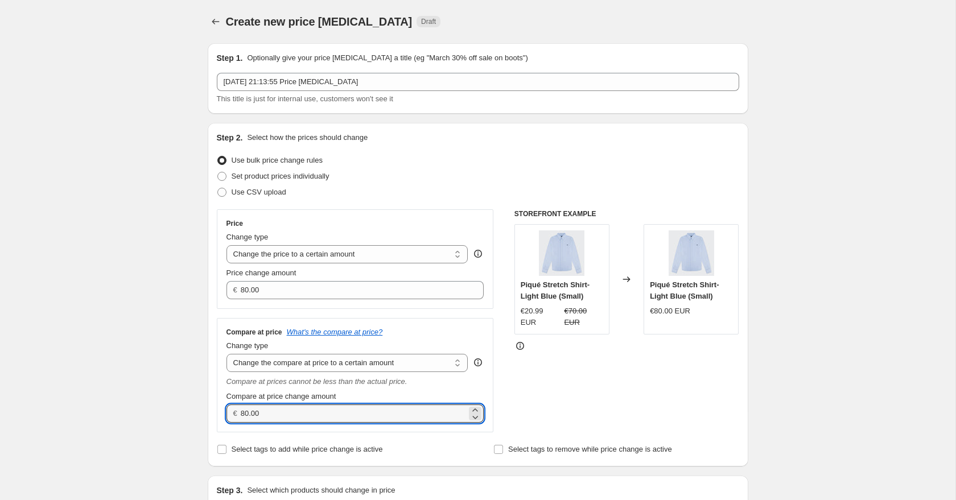
drag, startPoint x: 274, startPoint y: 414, endPoint x: 208, endPoint y: 412, distance: 66.0
click at [211, 412] on div "Step 2. Select how the prices should change Use bulk price change rules Set pro…" at bounding box center [478, 295] width 540 height 344
type input "79.95"
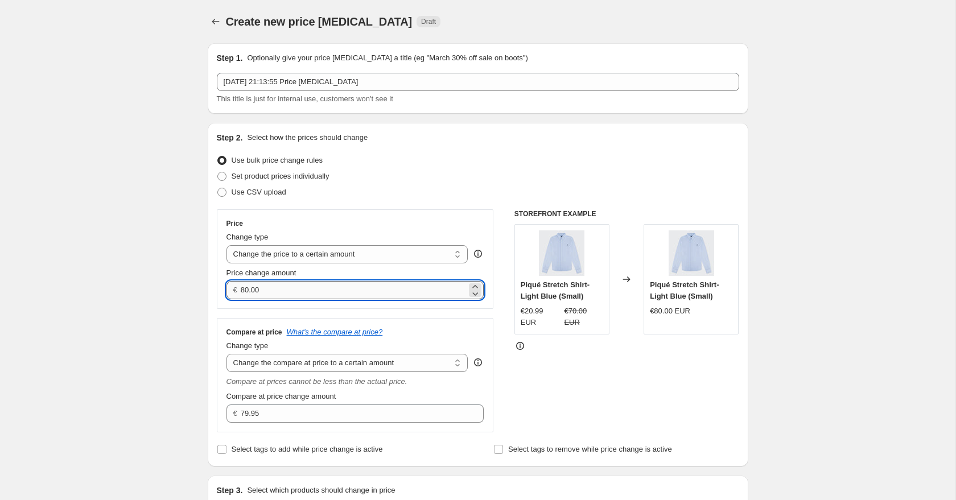
drag, startPoint x: 272, startPoint y: 291, endPoint x: 248, endPoint y: 286, distance: 24.9
click at [250, 287] on input "80.00" at bounding box center [354, 290] width 226 height 18
type input "8"
type input "24.99"
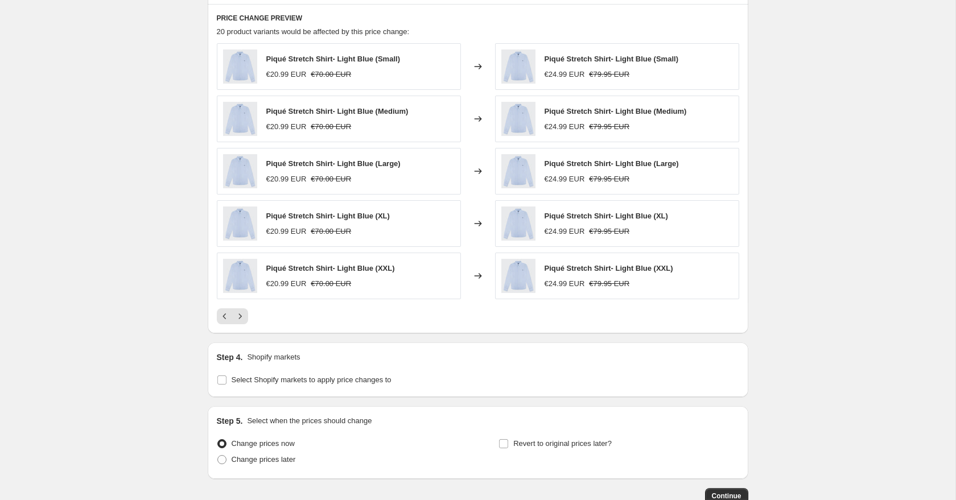
scroll to position [680, 0]
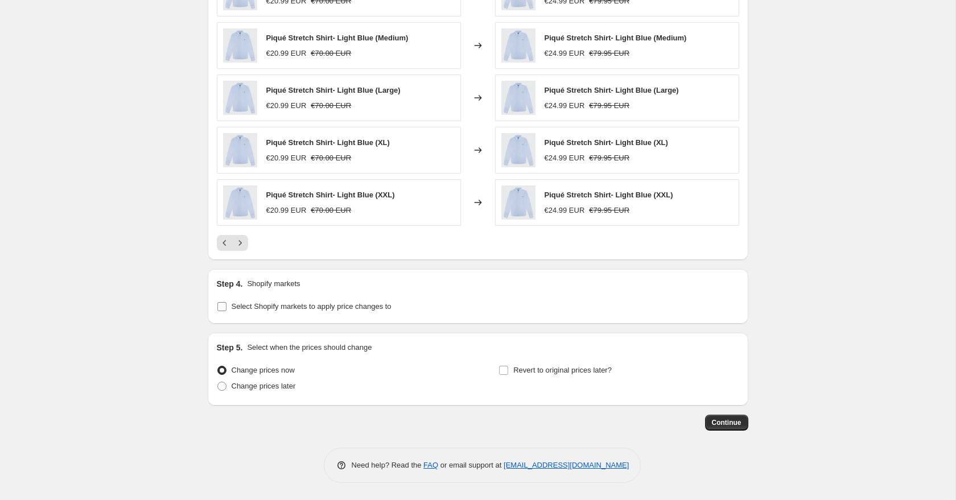
click at [225, 311] on span at bounding box center [222, 306] width 10 height 10
click at [225, 311] on input "Select Shopify markets to apply price changes to" at bounding box center [221, 306] width 9 height 9
checkbox input "true"
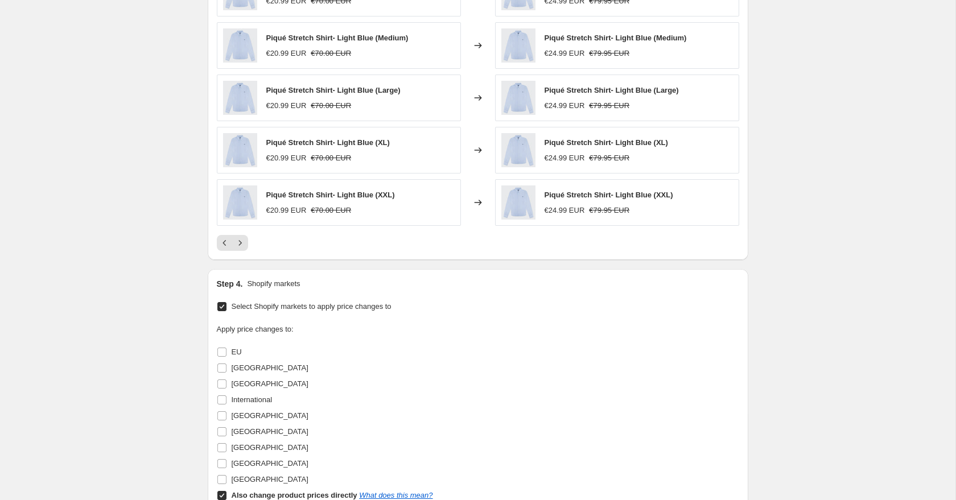
scroll to position [834, 0]
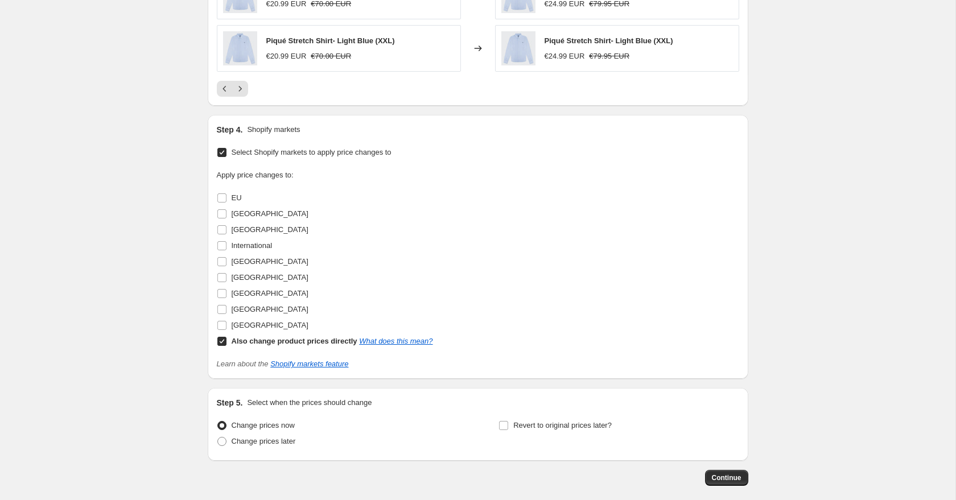
click at [220, 340] on input "Also change product prices directly What does this mean?" at bounding box center [221, 341] width 9 height 9
checkbox input "false"
click at [221, 198] on input "EU" at bounding box center [221, 197] width 9 height 9
checkbox input "true"
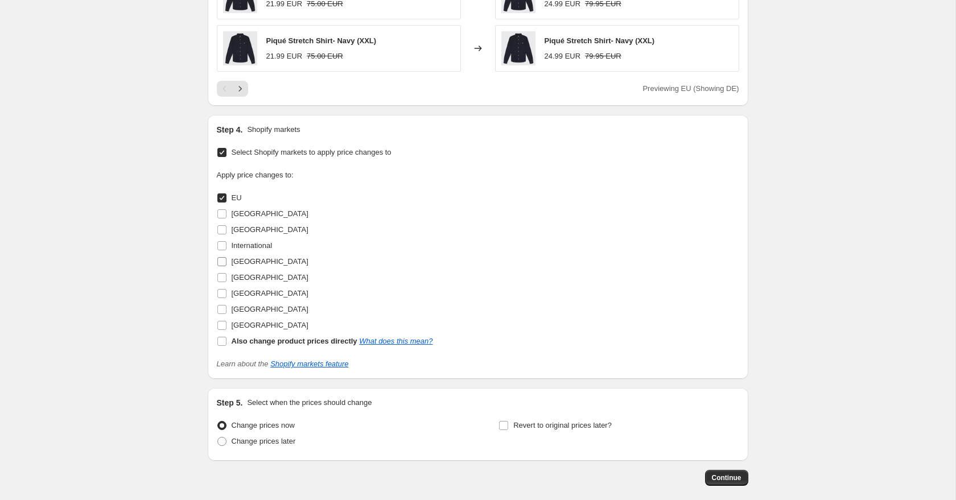
click at [221, 258] on input "[GEOGRAPHIC_DATA]" at bounding box center [221, 261] width 9 height 9
checkbox input "true"
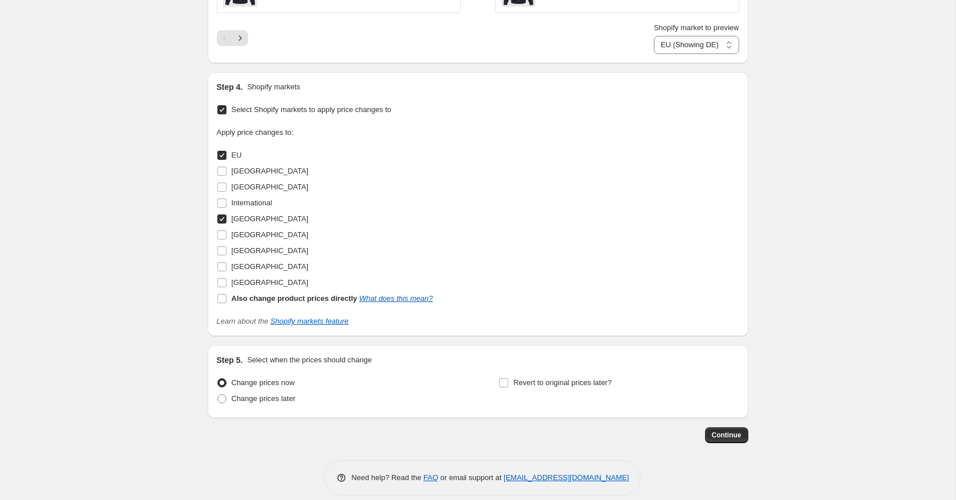
scroll to position [905, 0]
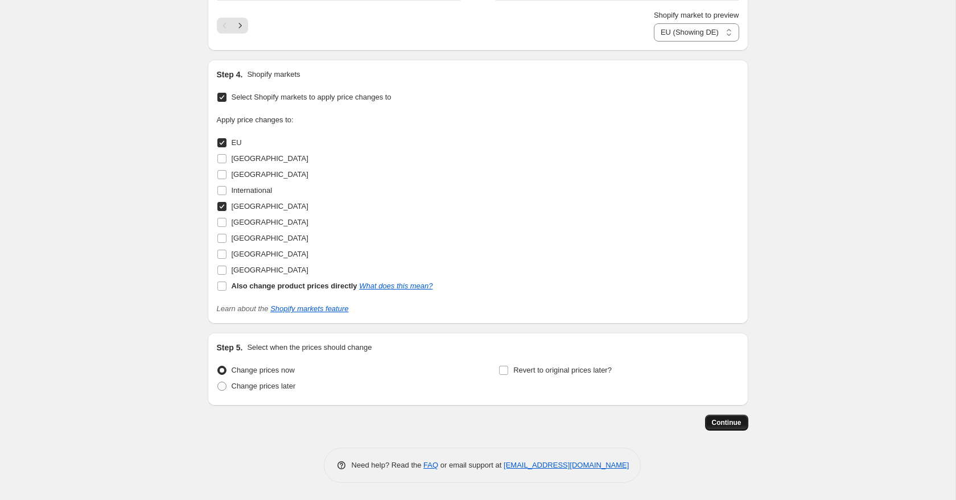
click at [734, 421] on span "Continue" at bounding box center [727, 422] width 30 height 9
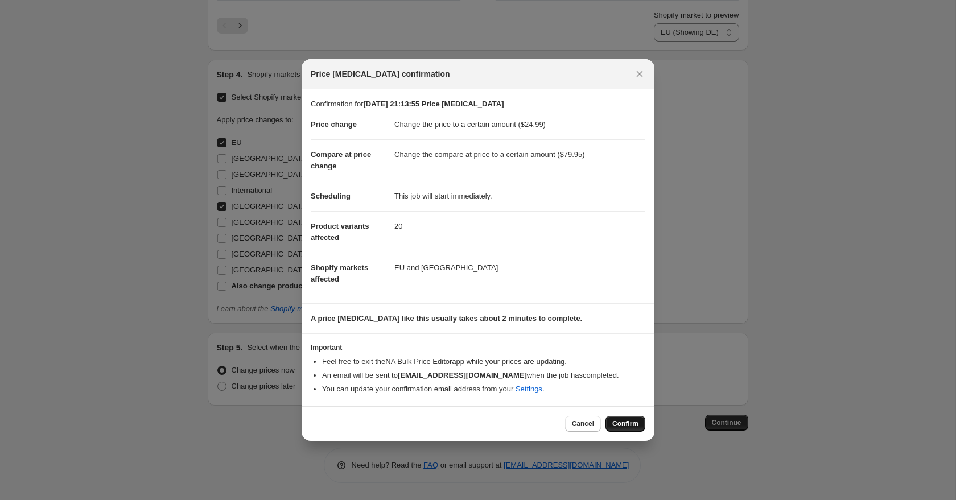
click at [632, 428] on span "Confirm" at bounding box center [625, 423] width 26 height 9
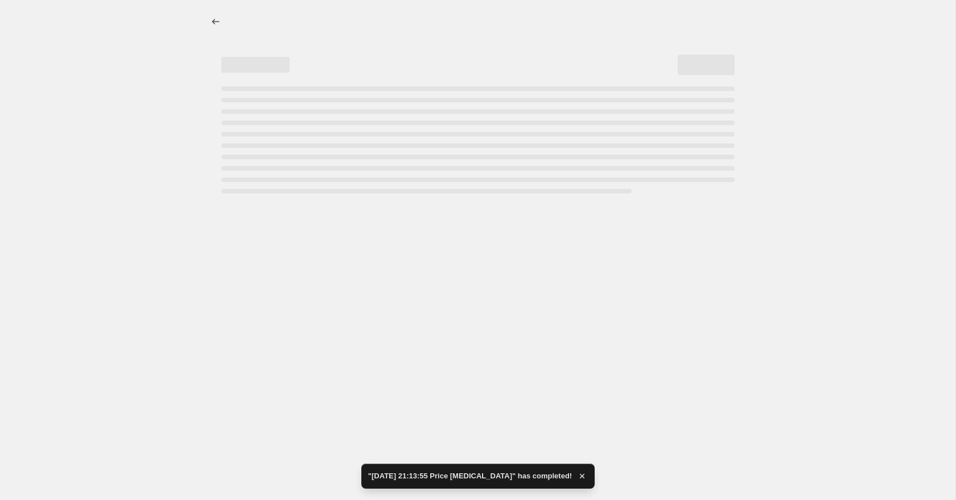
select select "to"
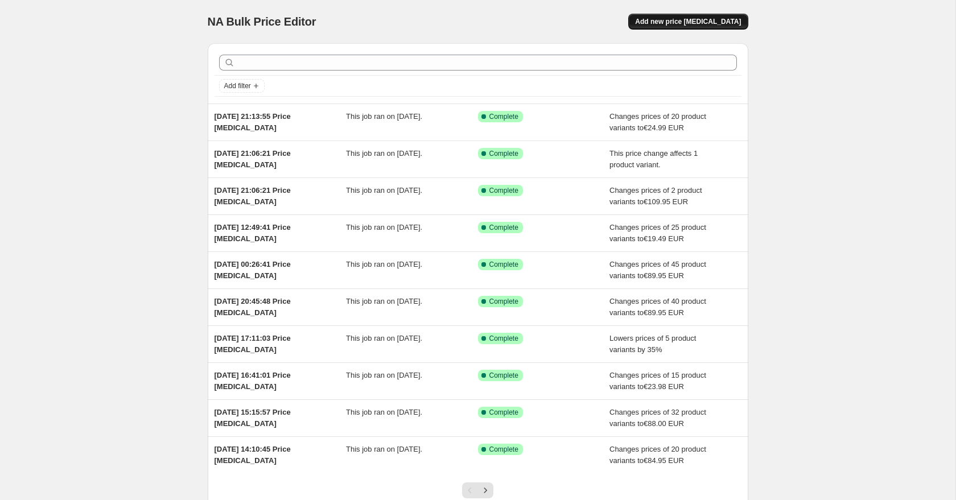
click at [686, 14] on button "Add new price [MEDICAL_DATA]" at bounding box center [687, 22] width 119 height 16
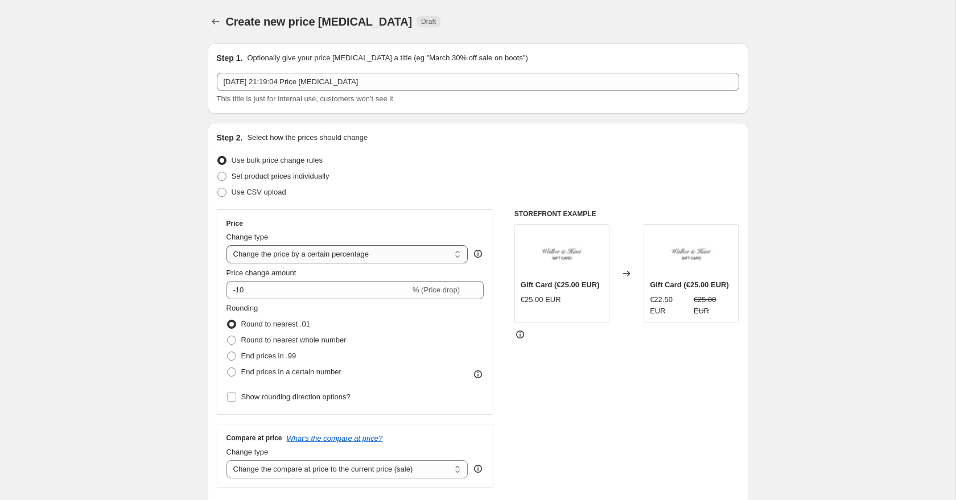
click at [305, 261] on select "Change the price to a certain amount Change the price by a certain amount Chang…" at bounding box center [347, 254] width 242 height 18
select select "to"
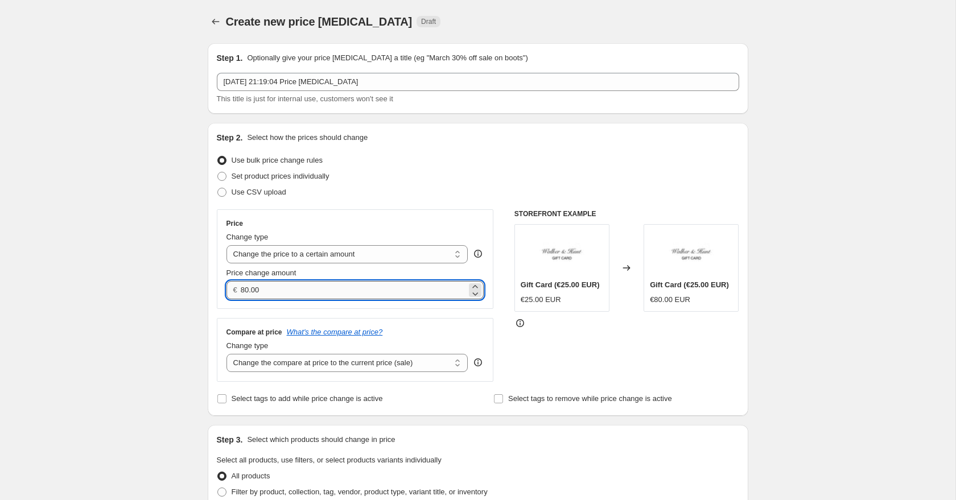
click at [293, 294] on input "80.00" at bounding box center [354, 290] width 226 height 18
type input "8"
type input "0.00"
click at [282, 366] on select "Change the compare at price to the current price (sale) Change the compare at p…" at bounding box center [347, 363] width 242 height 18
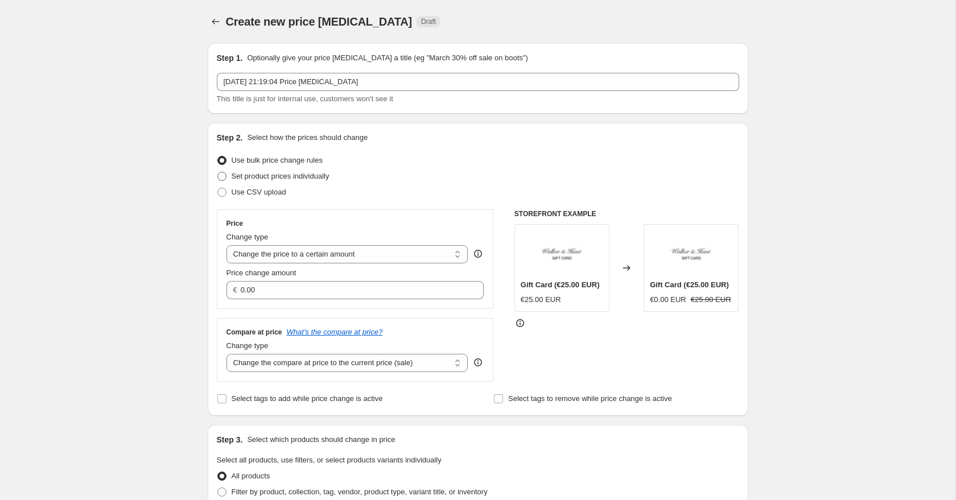
click at [225, 180] on span at bounding box center [221, 176] width 9 height 9
click at [218, 172] on input "Set product prices individually" at bounding box center [217, 172] width 1 height 1
radio input "true"
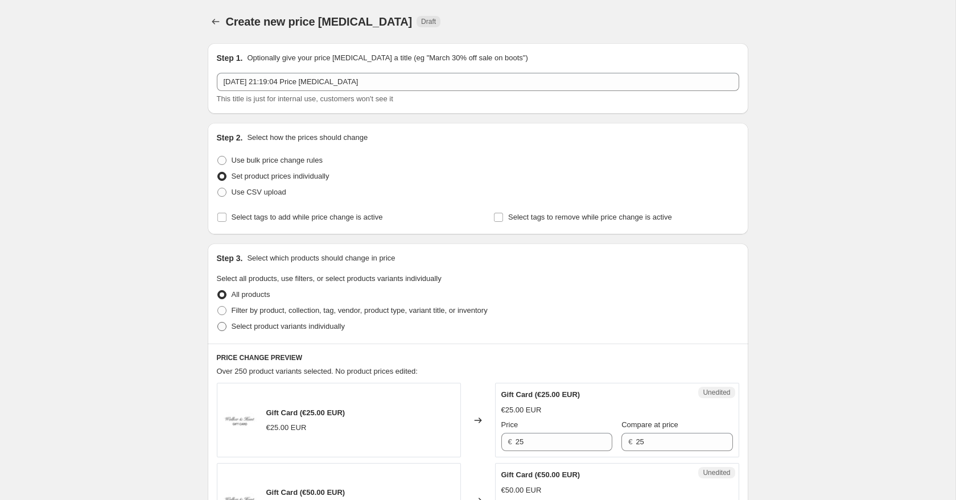
click at [224, 326] on span at bounding box center [221, 326] width 9 height 9
click at [218, 322] on input "Select product variants individually" at bounding box center [217, 322] width 1 height 1
radio input "true"
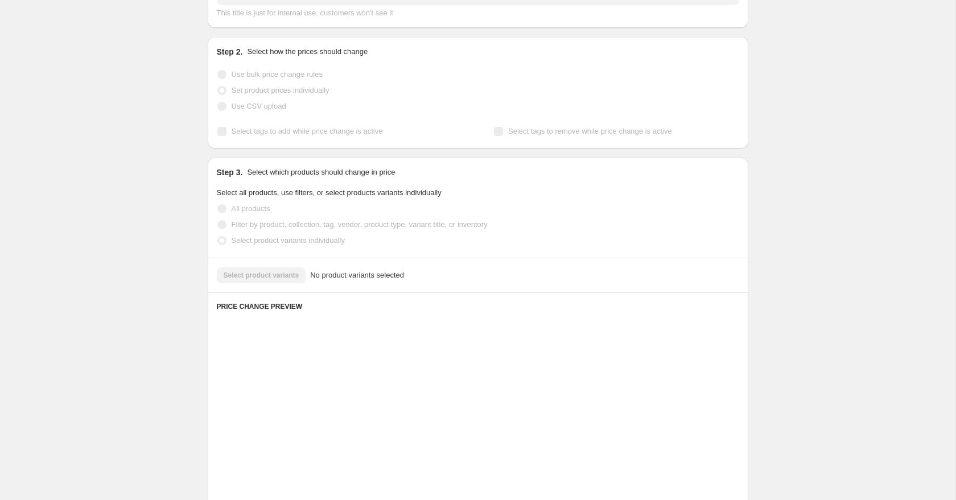
scroll to position [98, 0]
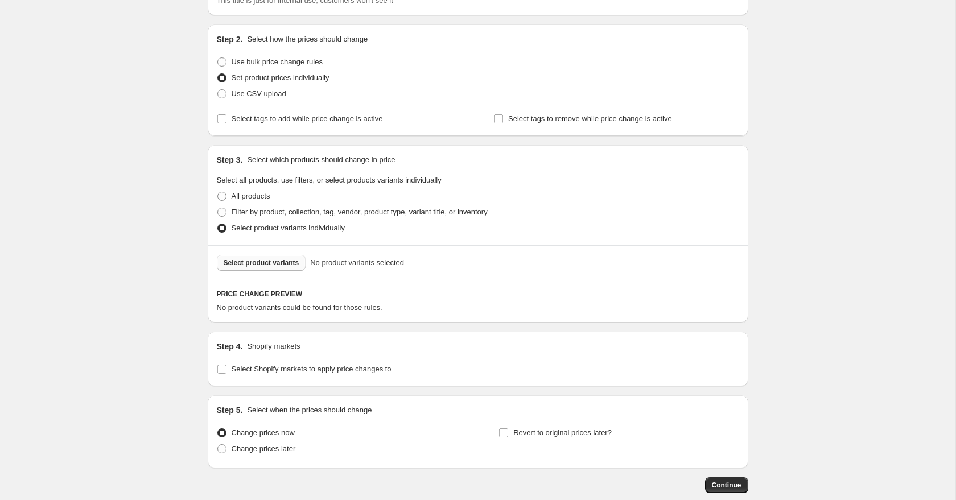
click at [233, 266] on span "Select product variants" at bounding box center [262, 262] width 76 height 9
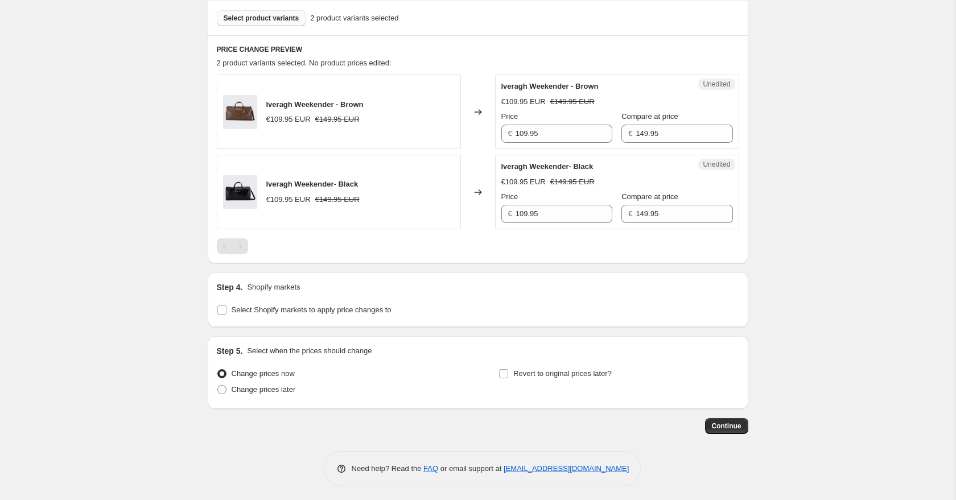
scroll to position [346, 0]
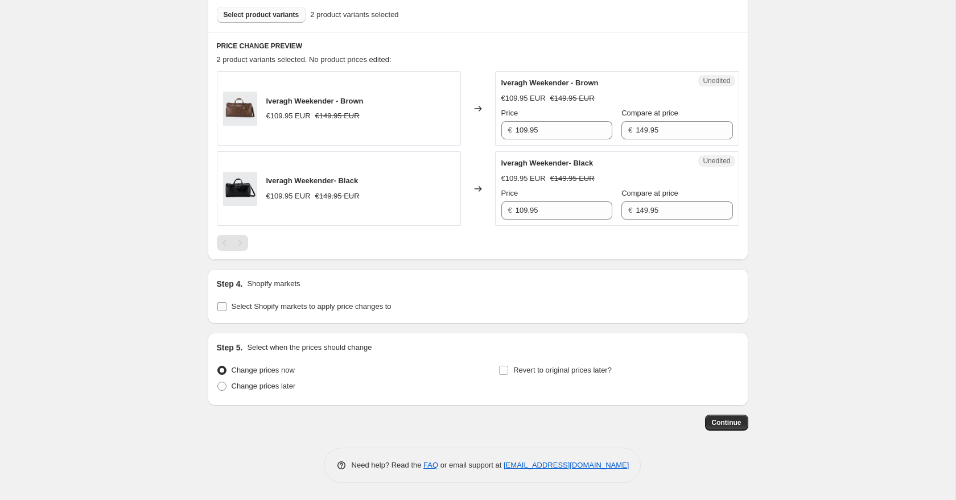
click at [224, 307] on input "Select Shopify markets to apply price changes to" at bounding box center [221, 306] width 9 height 9
checkbox input "true"
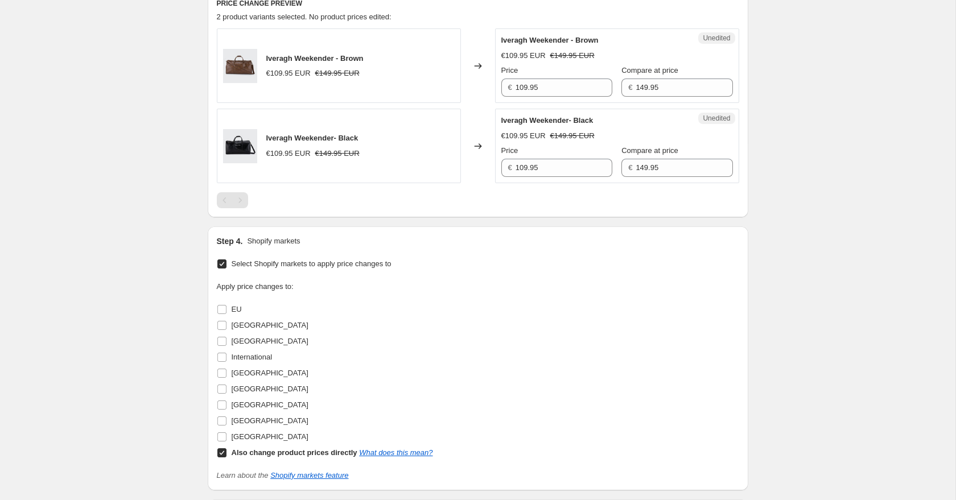
scroll to position [392, 0]
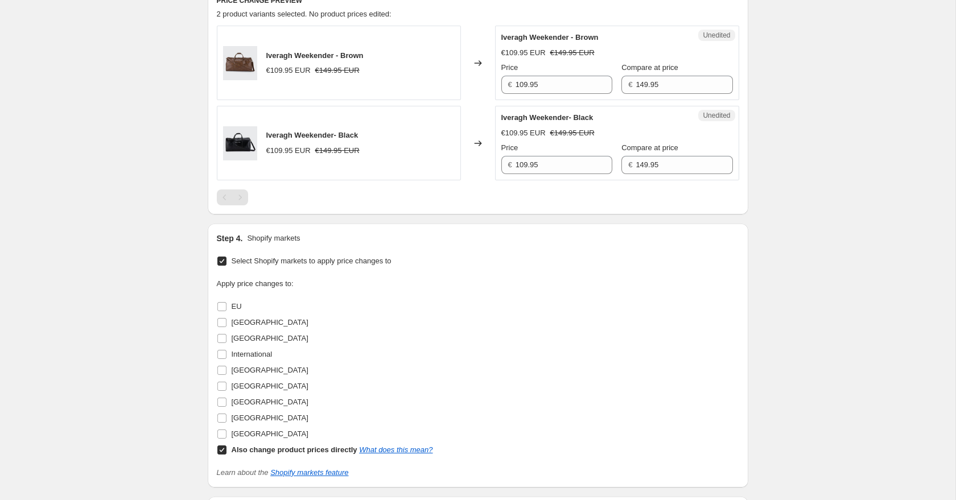
click at [221, 450] on input "Also change product prices directly What does this mean?" at bounding box center [221, 449] width 9 height 9
checkbox input "false"
click at [220, 309] on input "EU" at bounding box center [221, 306] width 9 height 9
checkbox input "true"
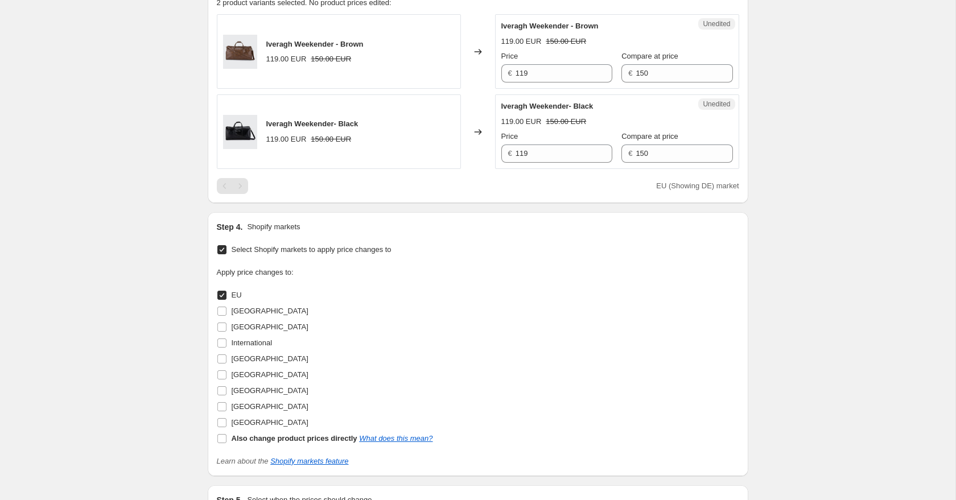
scroll to position [432, 0]
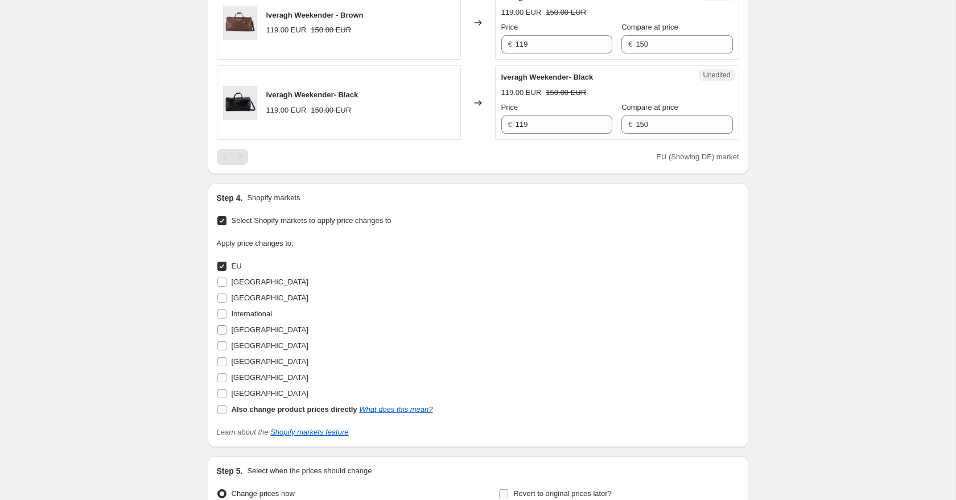
click at [225, 331] on input "[GEOGRAPHIC_DATA]" at bounding box center [221, 329] width 9 height 9
checkbox input "true"
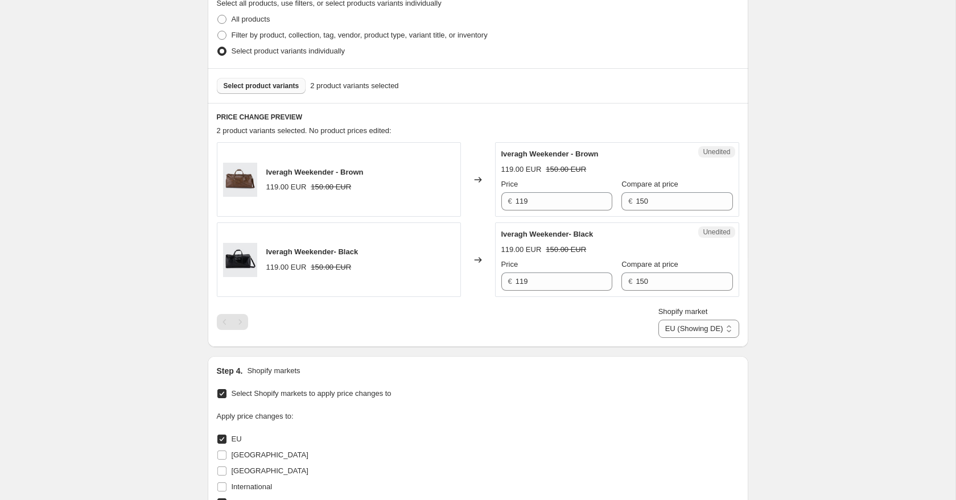
scroll to position [283, 0]
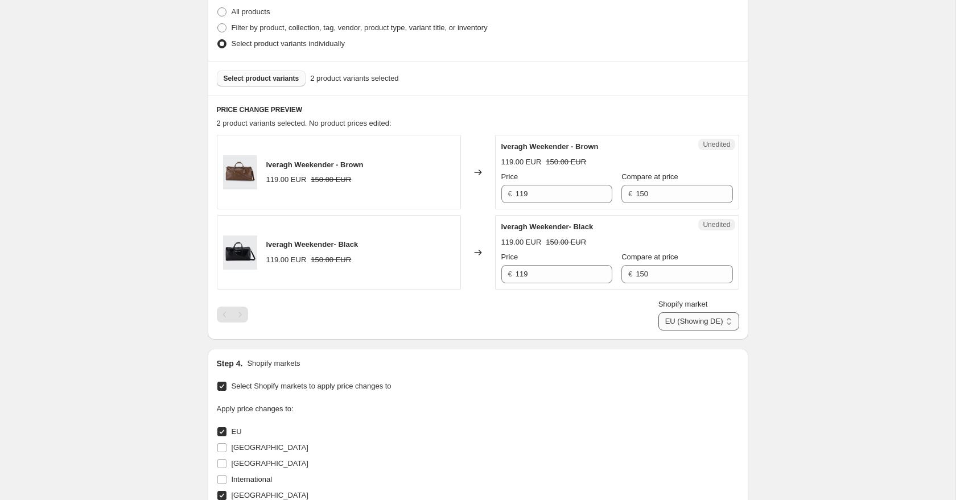
click at [677, 317] on select "EU (Showing DE) Ireland" at bounding box center [698, 321] width 81 height 18
select select "20611170"
click at [644, 196] on input "150" at bounding box center [683, 194] width 97 height 18
drag, startPoint x: 644, startPoint y: 196, endPoint x: 630, endPoint y: 194, distance: 14.4
click at [635, 194] on input "150" at bounding box center [683, 194] width 97 height 18
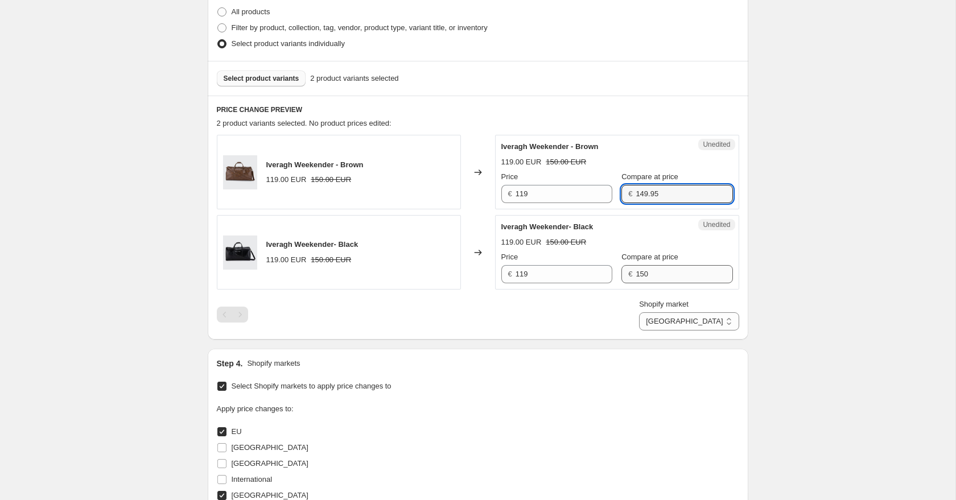
type input "149.95"
drag, startPoint x: 643, startPoint y: 276, endPoint x: 613, endPoint y: 274, distance: 30.2
click at [621, 274] on div "€ 150" at bounding box center [676, 274] width 111 height 18
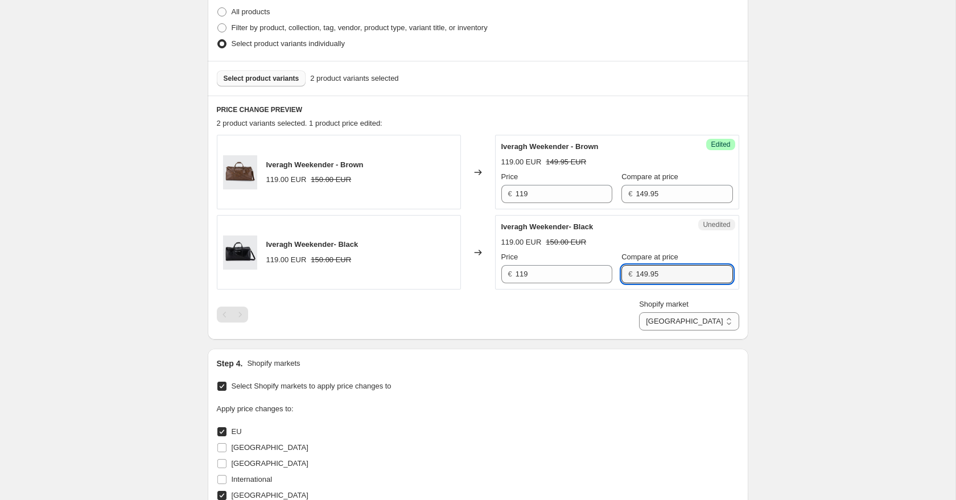
type input "149.95"
click at [835, 226] on div "Create new price change job. This page is ready Create new price change job Dra…" at bounding box center [477, 253] width 955 height 1072
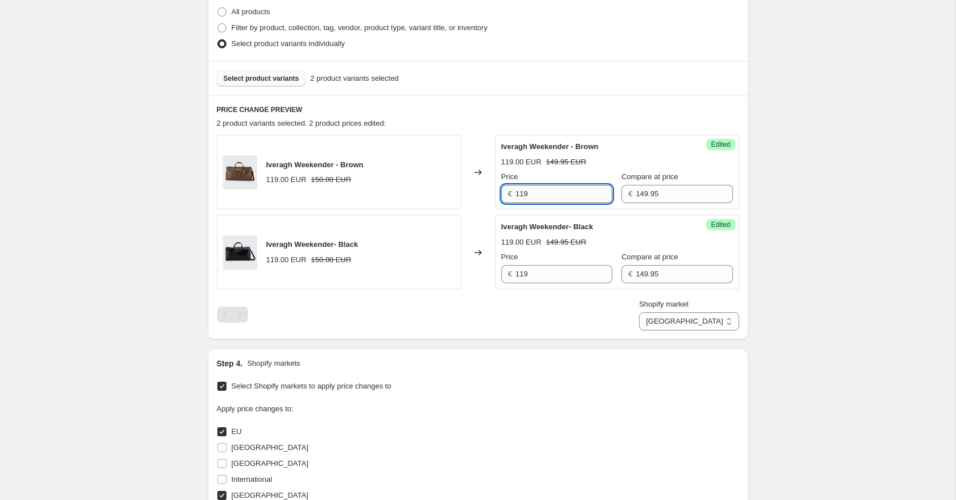
click at [533, 196] on input "119" at bounding box center [563, 194] width 97 height 18
type input "124.95"
click at [537, 278] on input "119" at bounding box center [563, 274] width 97 height 18
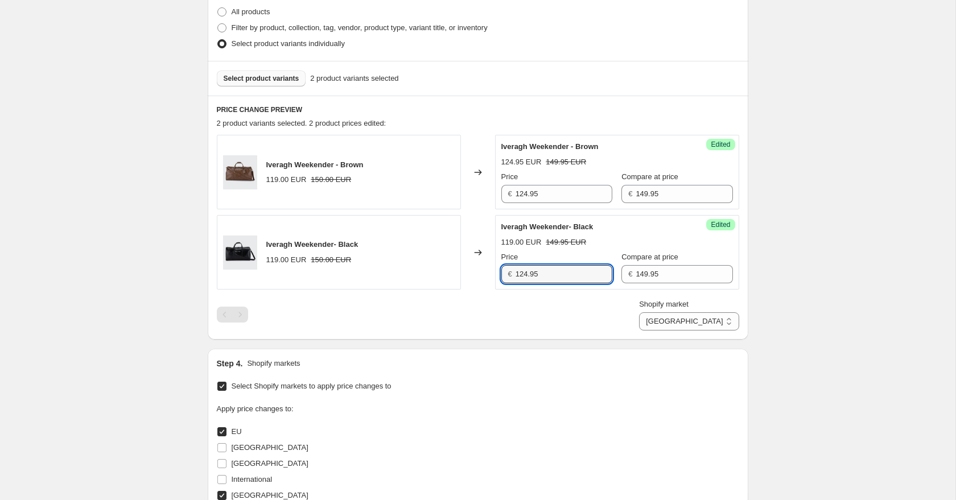
type input "124.95"
click at [855, 233] on div "Create new price change job. This page is ready Create new price change job Dra…" at bounding box center [477, 253] width 955 height 1072
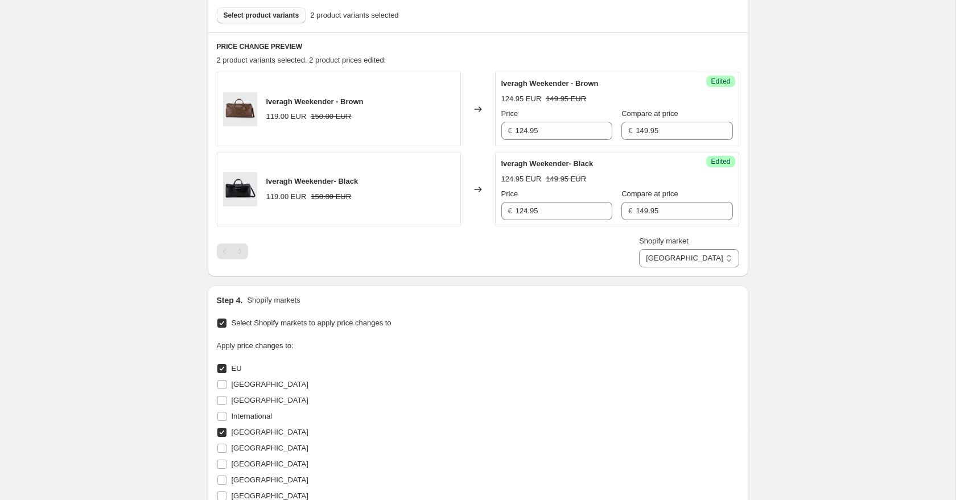
scroll to position [334, 0]
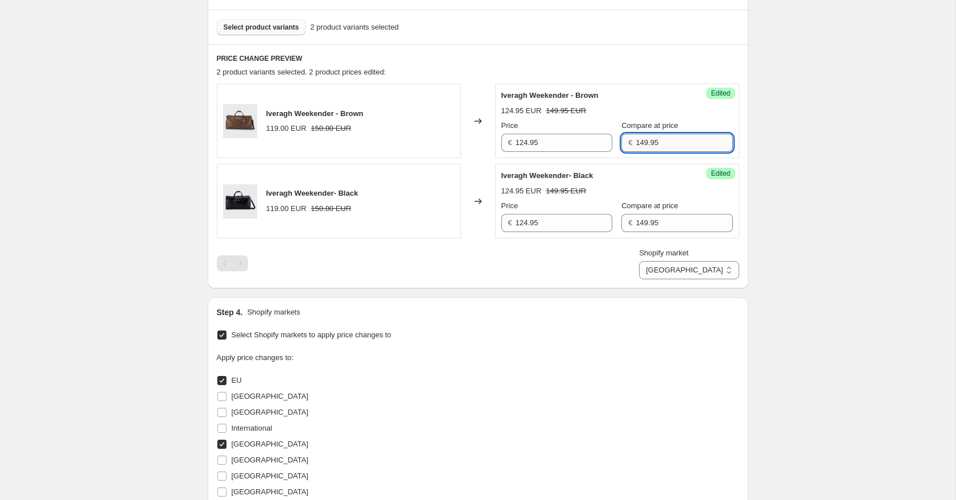
click at [635, 142] on input "149.95" at bounding box center [683, 143] width 97 height 18
type input "159.95"
click at [635, 223] on input "149.95" at bounding box center [683, 223] width 97 height 18
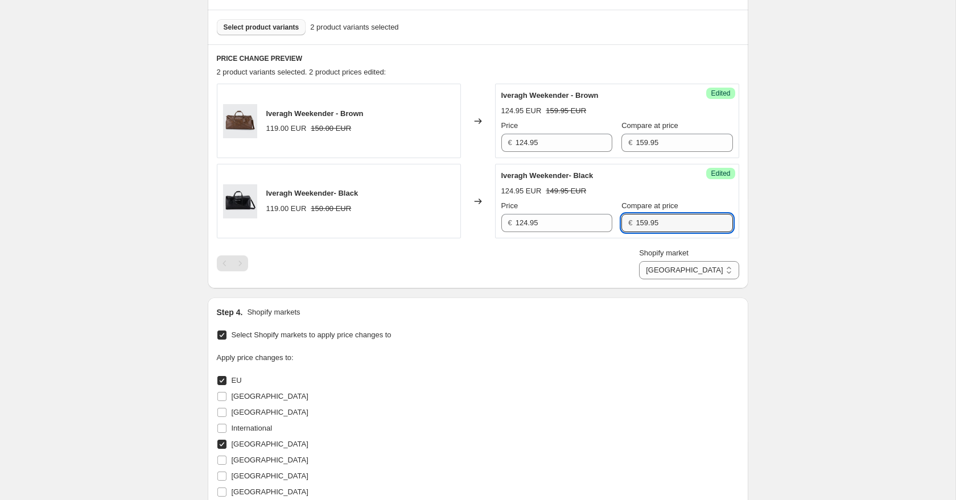
type input "159.95"
click at [767, 214] on div "Create new price change job. This page is ready Create new price change job Dra…" at bounding box center [477, 202] width 955 height 1072
click at [711, 271] on select "EU Ireland" at bounding box center [689, 270] width 100 height 18
select select "58605994326"
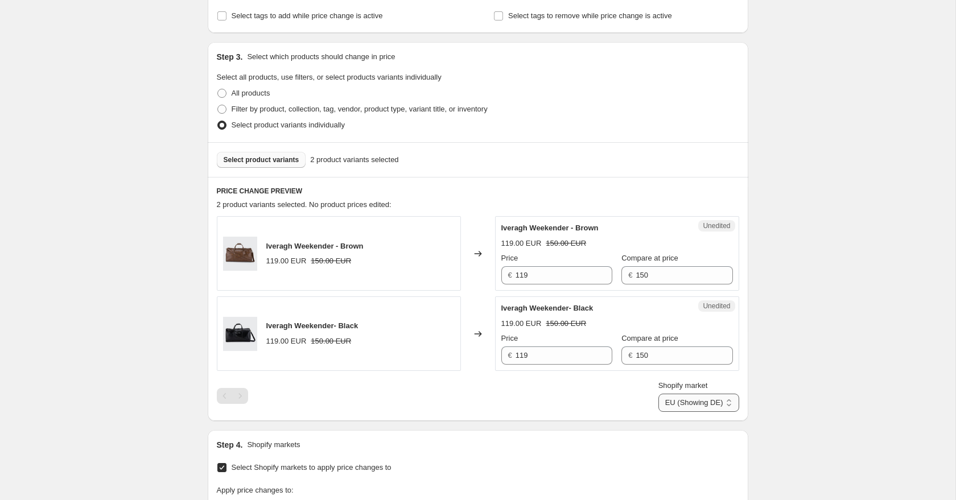
scroll to position [207, 0]
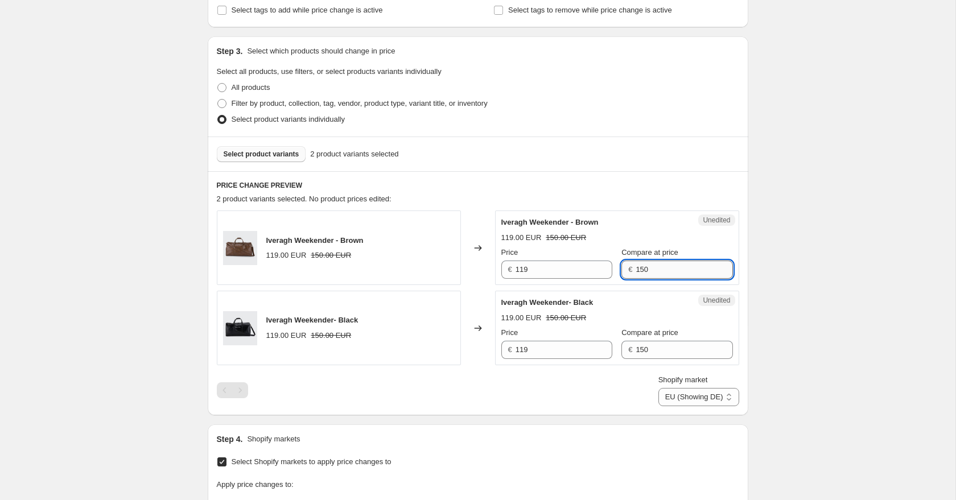
click at [640, 273] on input "150" at bounding box center [683, 269] width 97 height 18
type input "159.95"
drag, startPoint x: 646, startPoint y: 348, endPoint x: 625, endPoint y: 348, distance: 20.5
click at [635, 348] on input "150" at bounding box center [683, 350] width 97 height 18
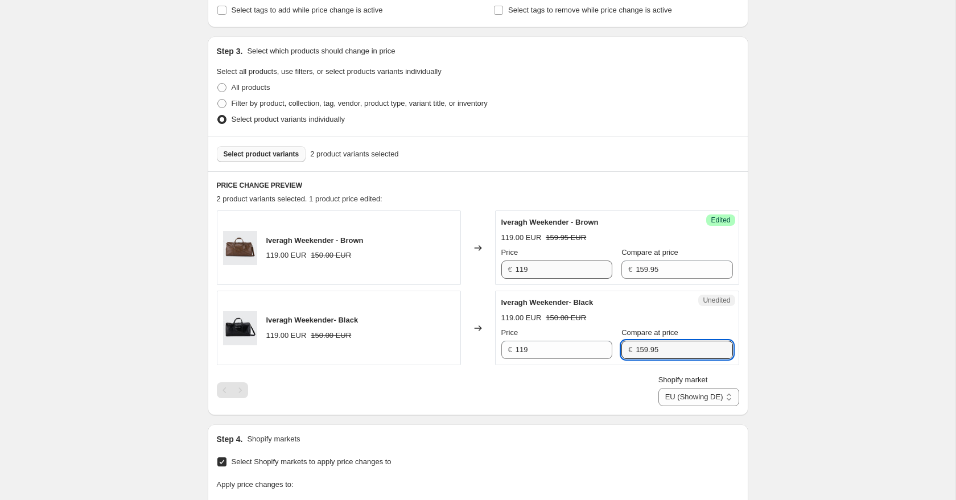
type input "159.95"
click at [531, 271] on input "119" at bounding box center [563, 269] width 97 height 18
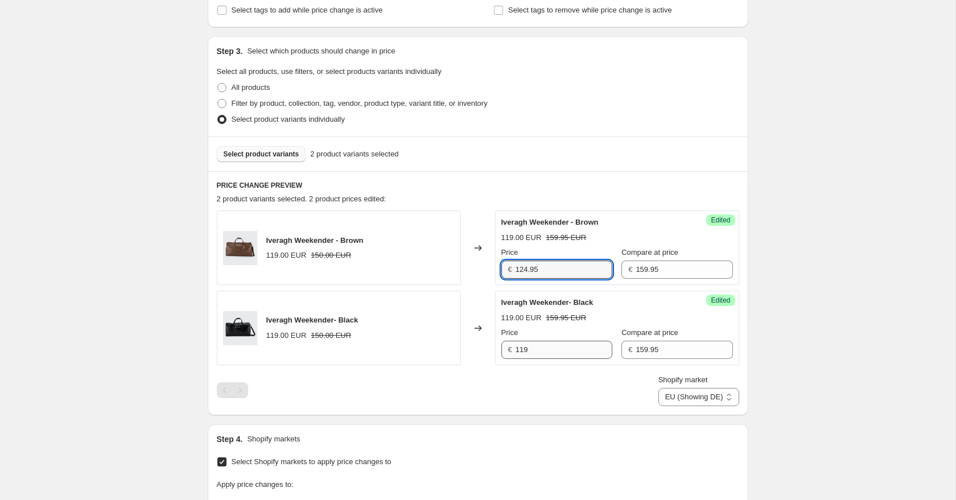
type input "124.95"
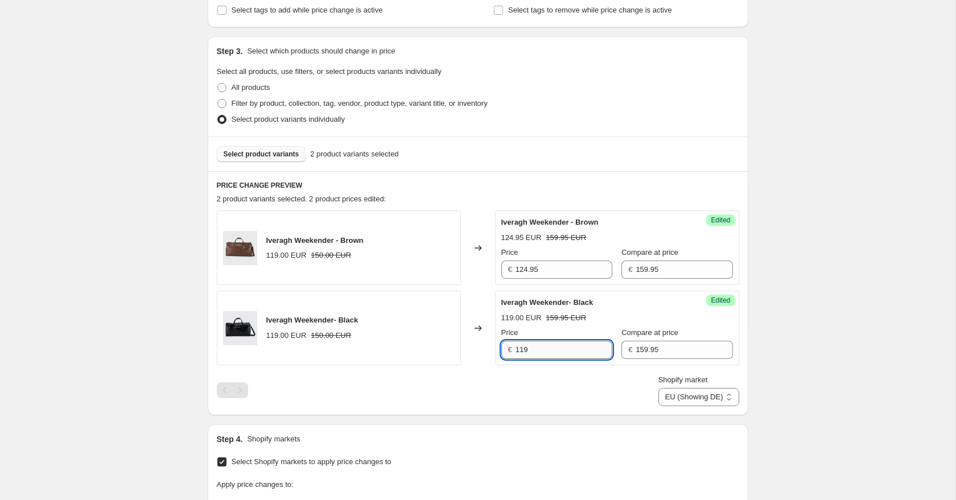
click at [541, 349] on input "119" at bounding box center [563, 350] width 97 height 18
type input "124.95"
click at [822, 307] on div "Create new price change job. This page is ready Create new price change job Dra…" at bounding box center [477, 329] width 955 height 1072
click at [709, 392] on select "EU (Showing DE) Ireland" at bounding box center [698, 397] width 81 height 18
select select "20611170"
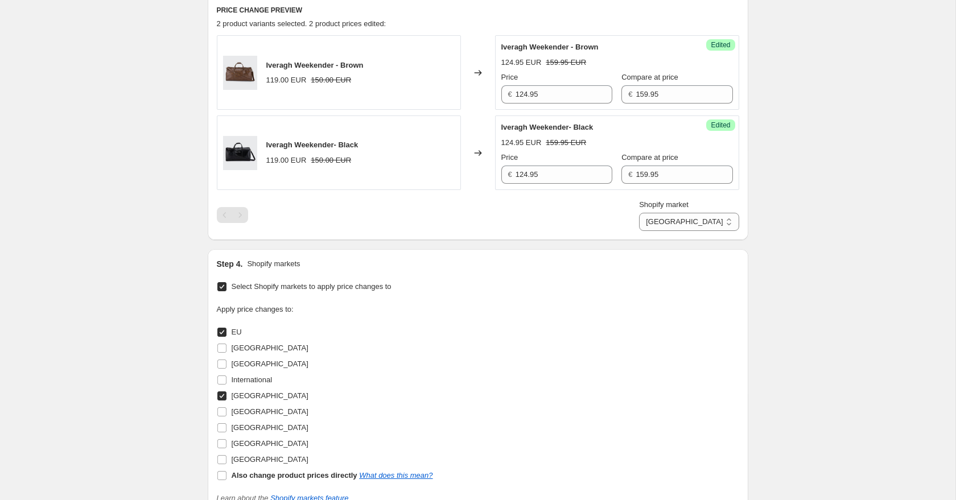
scroll to position [572, 0]
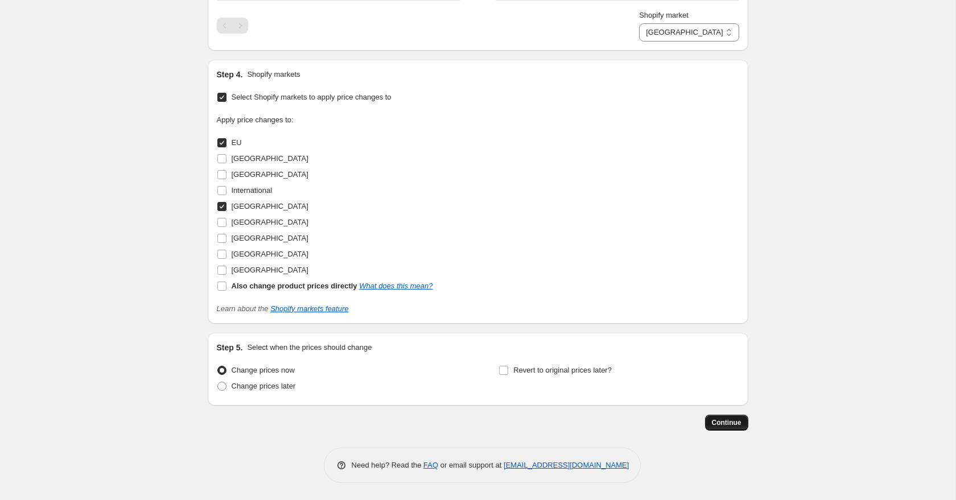
click at [729, 424] on span "Continue" at bounding box center [727, 422] width 30 height 9
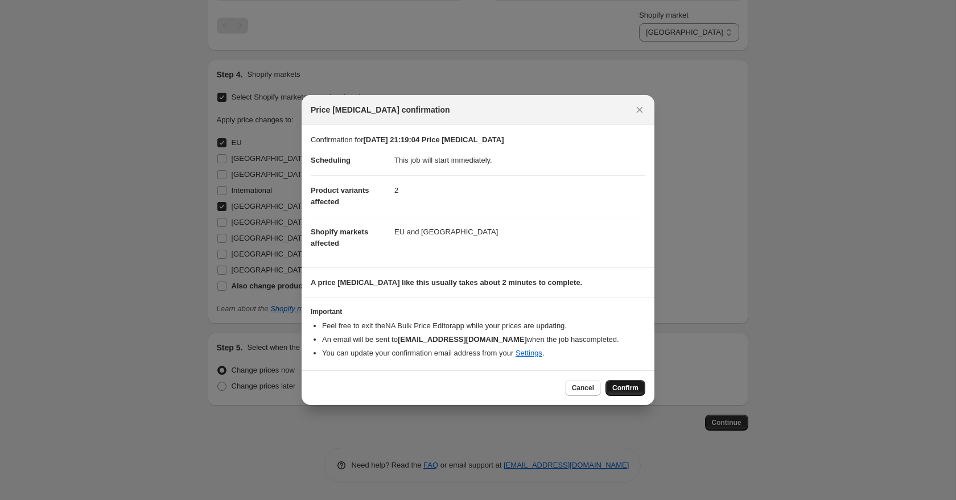
click at [635, 392] on span "Confirm" at bounding box center [625, 387] width 26 height 9
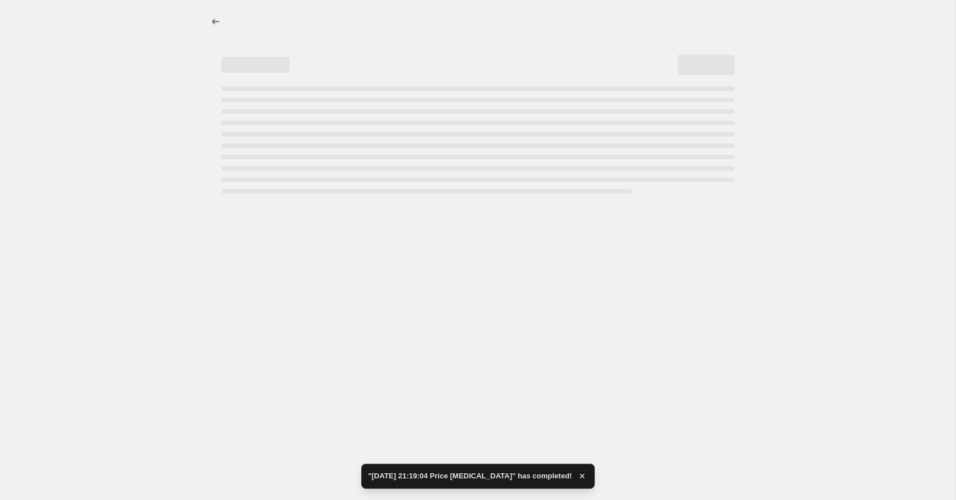
select select "20611170"
